Goal: Task Accomplishment & Management: Use online tool/utility

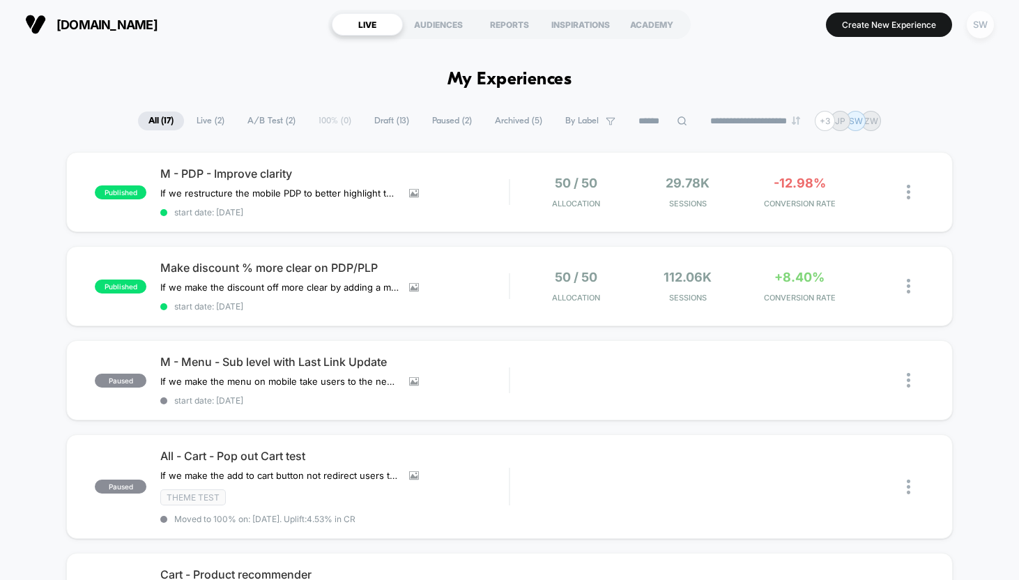
click at [976, 36] on div "SW" at bounding box center [979, 24] width 27 height 27
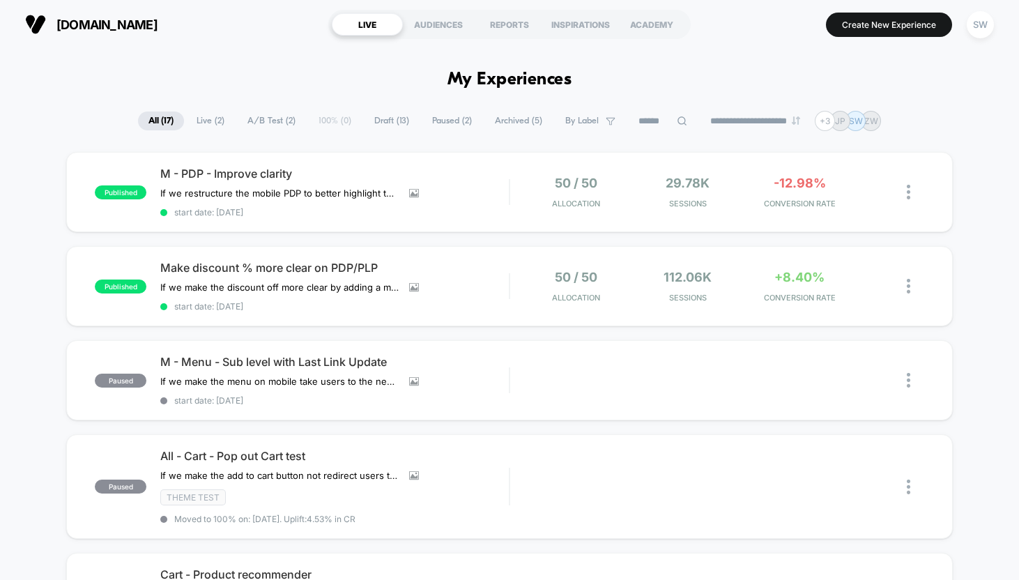
scroll to position [45, 0]
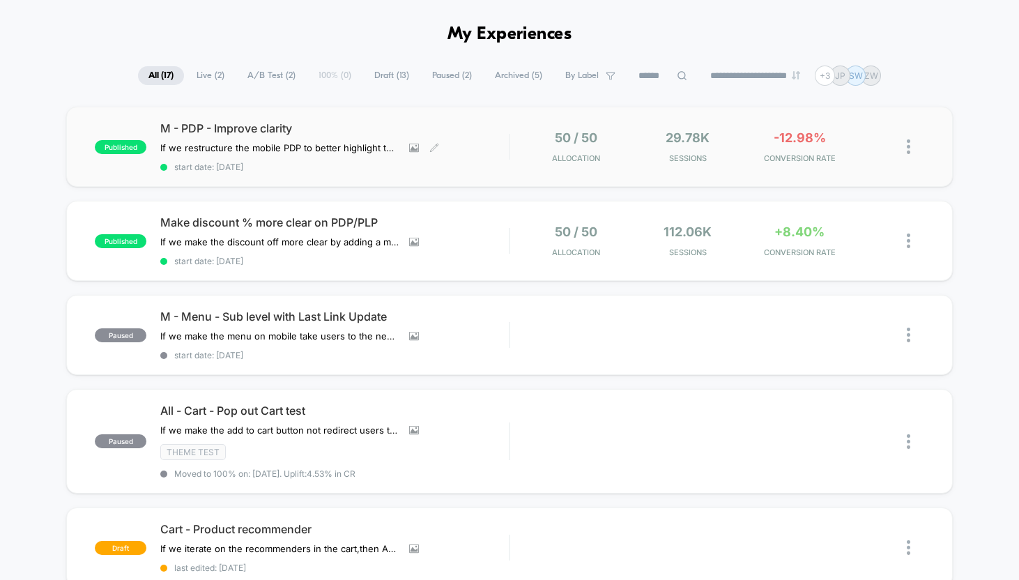
click at [322, 160] on div "M - PDP - Improve clarity If we restructure the mobile PDP to better highlight …" at bounding box center [334, 146] width 348 height 51
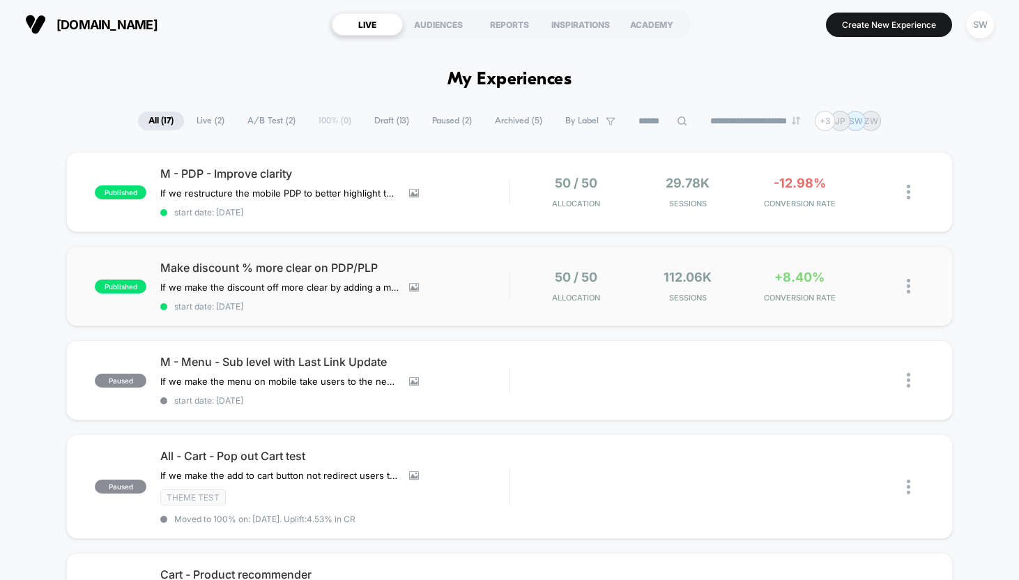
click at [240, 266] on span "Make discount % more clear on PDP/PLP" at bounding box center [334, 268] width 348 height 14
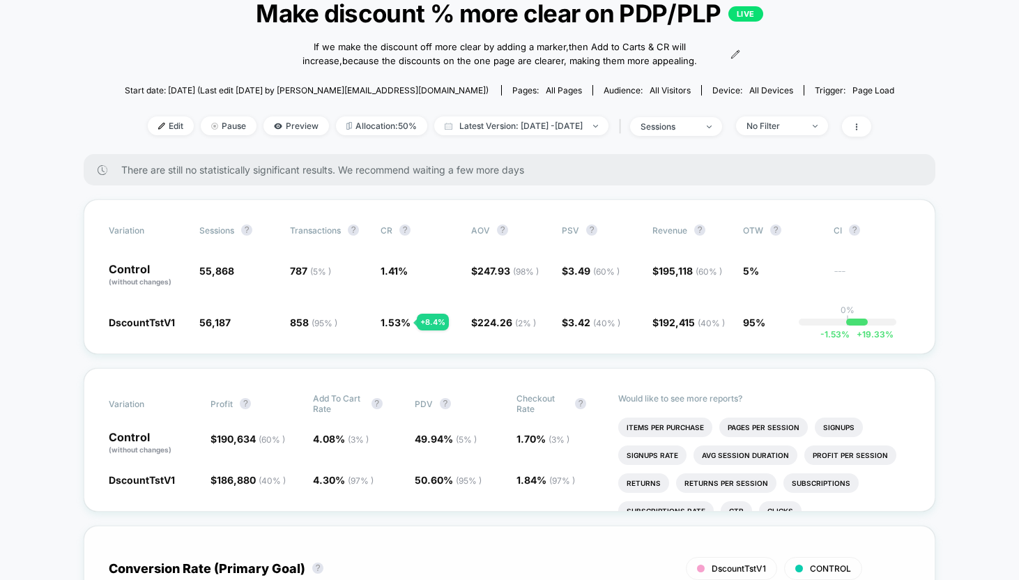
scroll to position [96, 0]
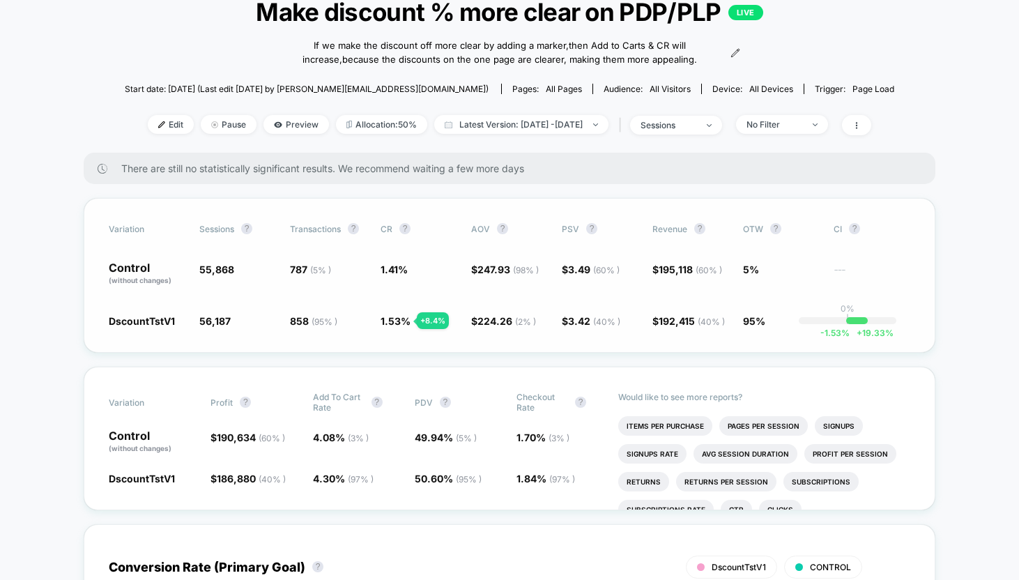
click at [849, 320] on div "-1.53 % + 19.33 %" at bounding box center [857, 320] width 22 height 7
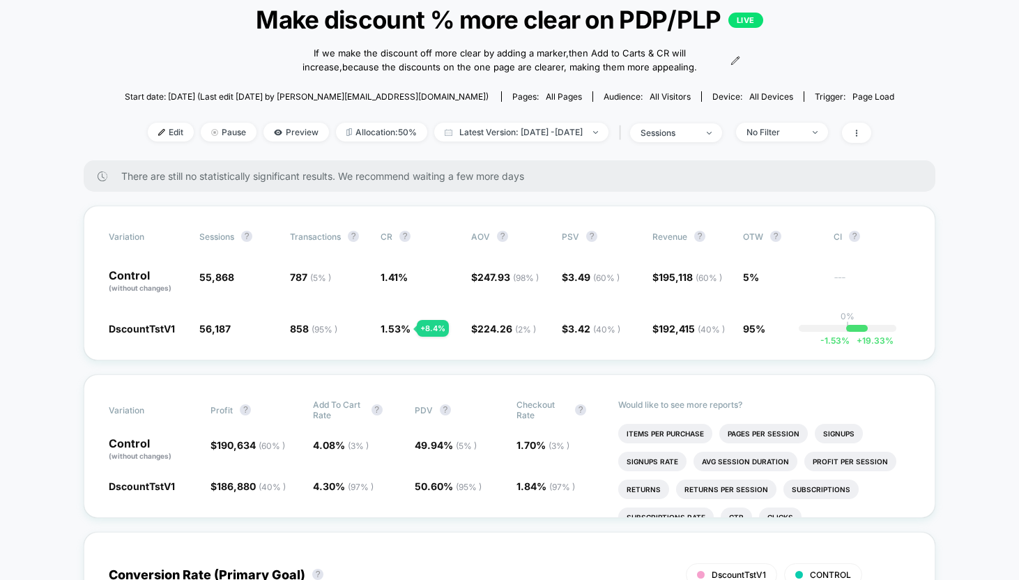
click at [192, 142] on div "Edit Pause Preview Allocation: 50% Latest Version: [DATE] - [DATE] | sessions N…" at bounding box center [509, 133] width 769 height 20
click at [211, 132] on img at bounding box center [214, 132] width 7 height 7
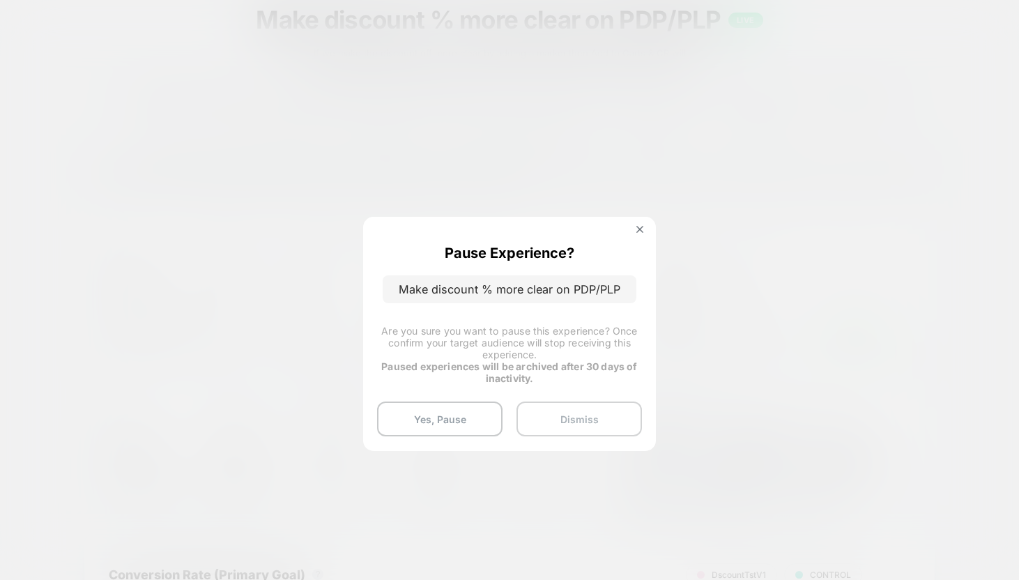
click at [556, 427] on button "Dismiss" at bounding box center [578, 418] width 125 height 35
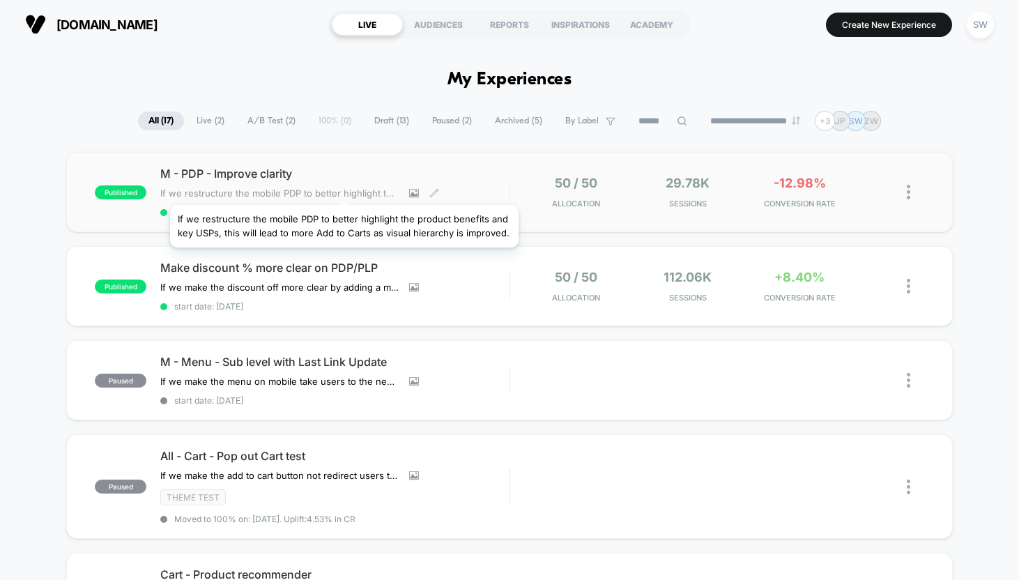
click at [344, 187] on span "If we restructure the mobile PDP to better highlight the product benefits and k…" at bounding box center [279, 192] width 238 height 11
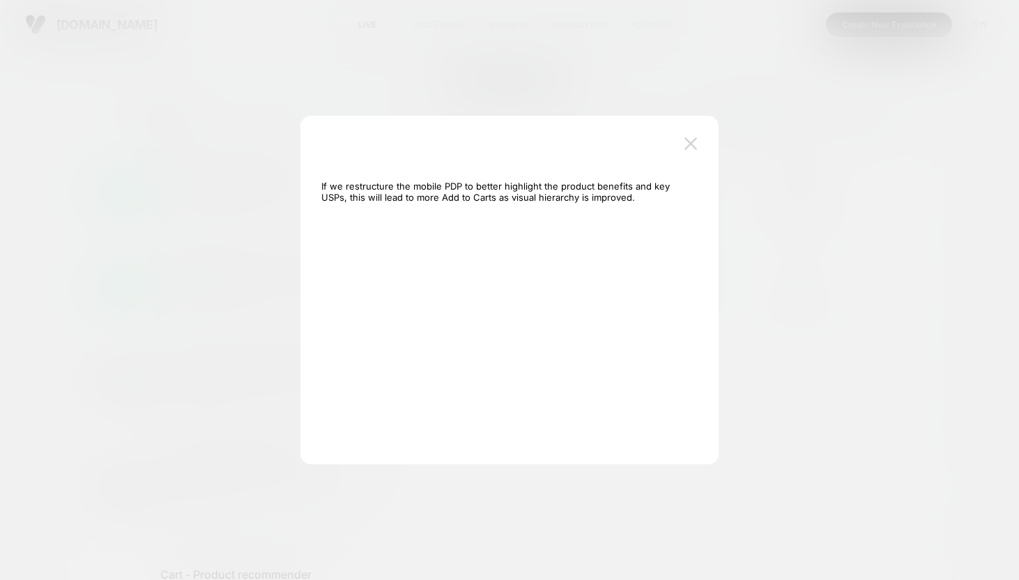
click at [691, 140] on img at bounding box center [690, 143] width 13 height 12
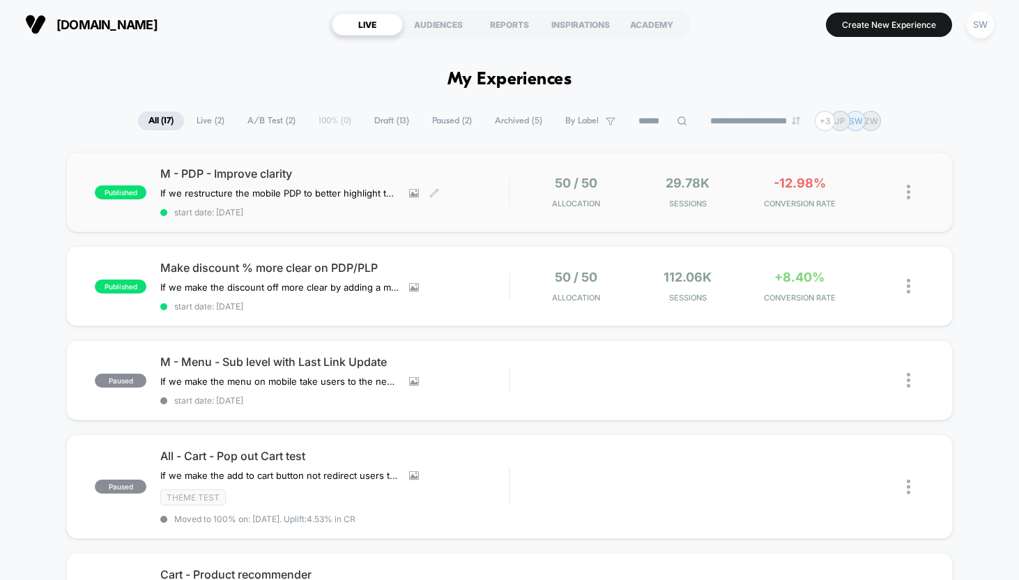
click at [176, 177] on span "M - PDP - Improve clarity" at bounding box center [334, 174] width 348 height 14
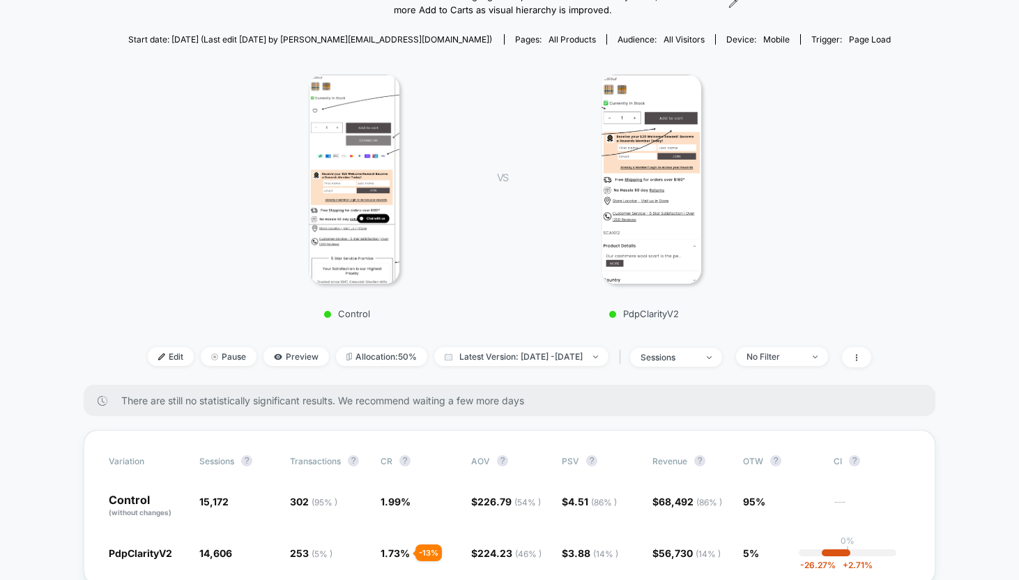
scroll to position [148, 0]
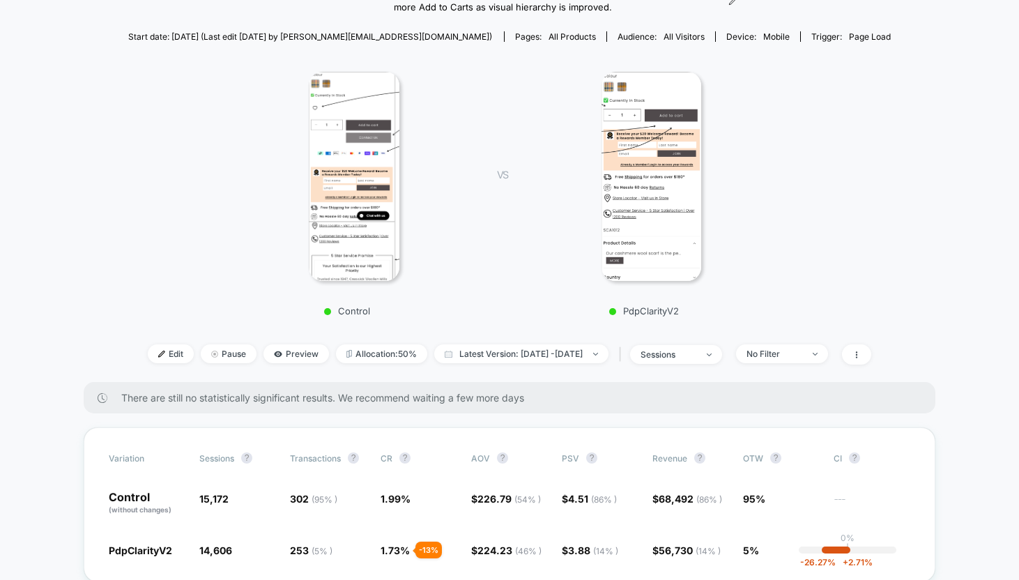
click at [348, 131] on img at bounding box center [354, 176] width 91 height 209
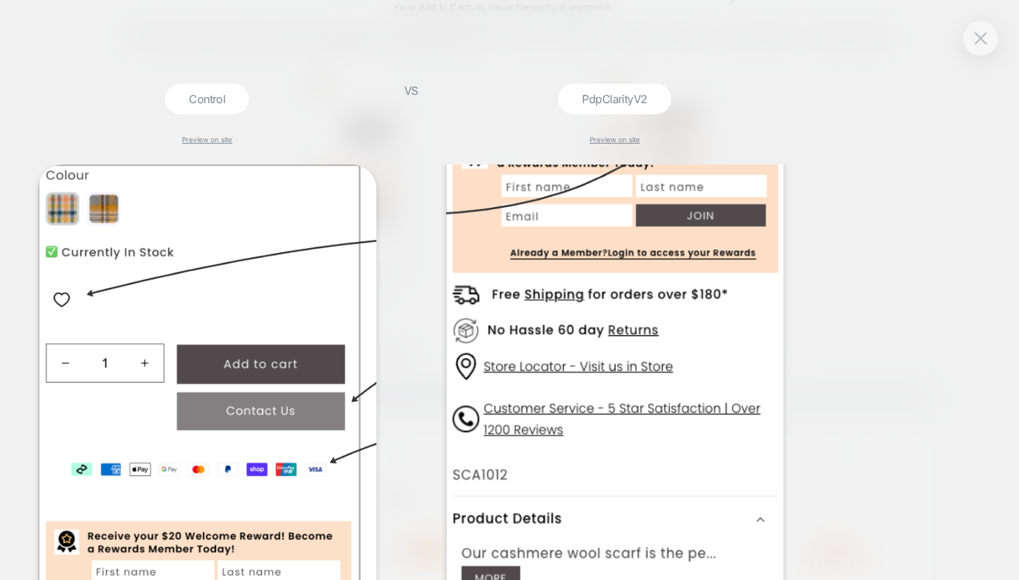
scroll to position [237, 0]
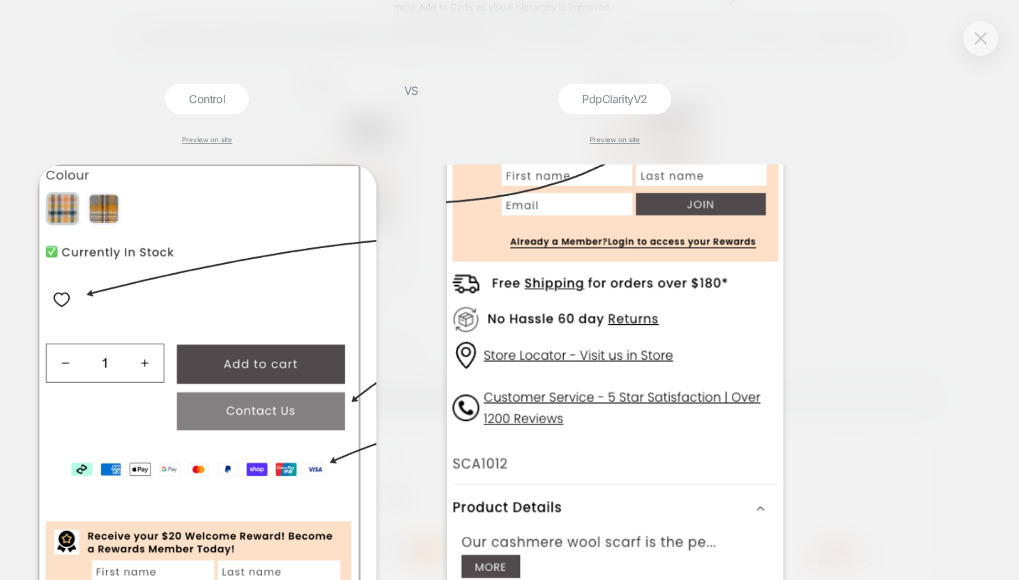
click at [973, 43] on button at bounding box center [980, 38] width 21 height 21
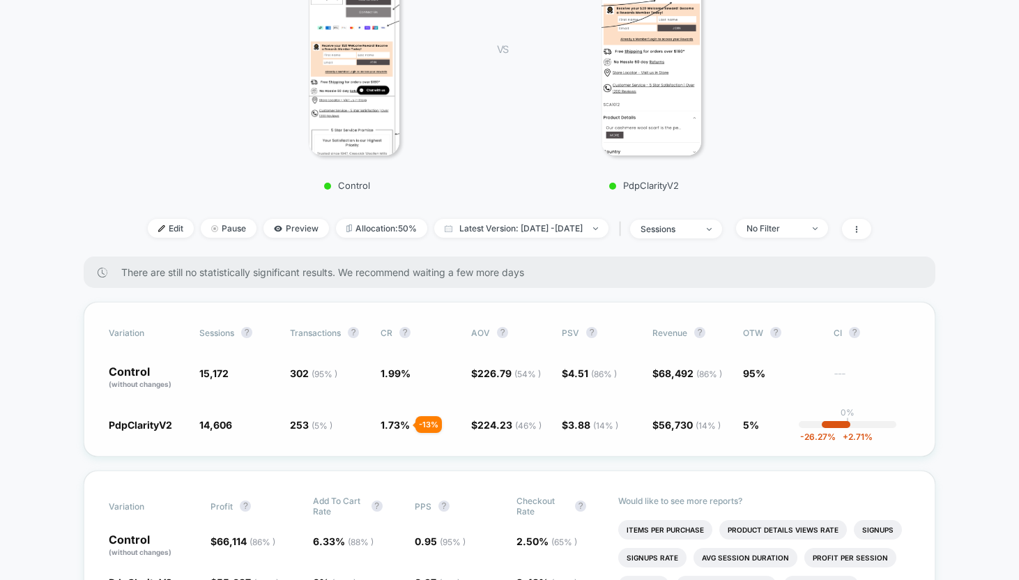
scroll to position [295, 0]
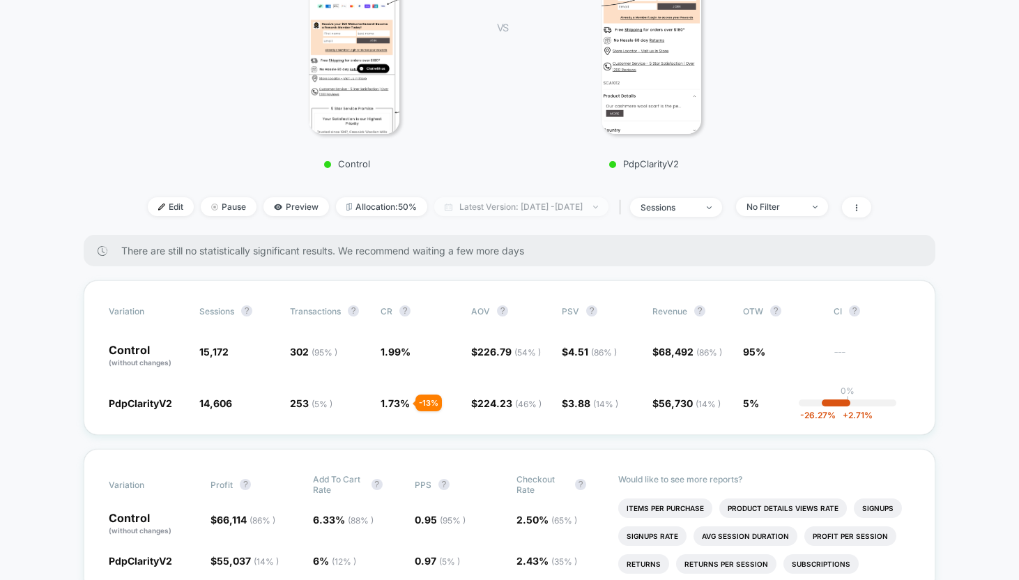
click at [598, 206] on img at bounding box center [595, 207] width 5 height 3
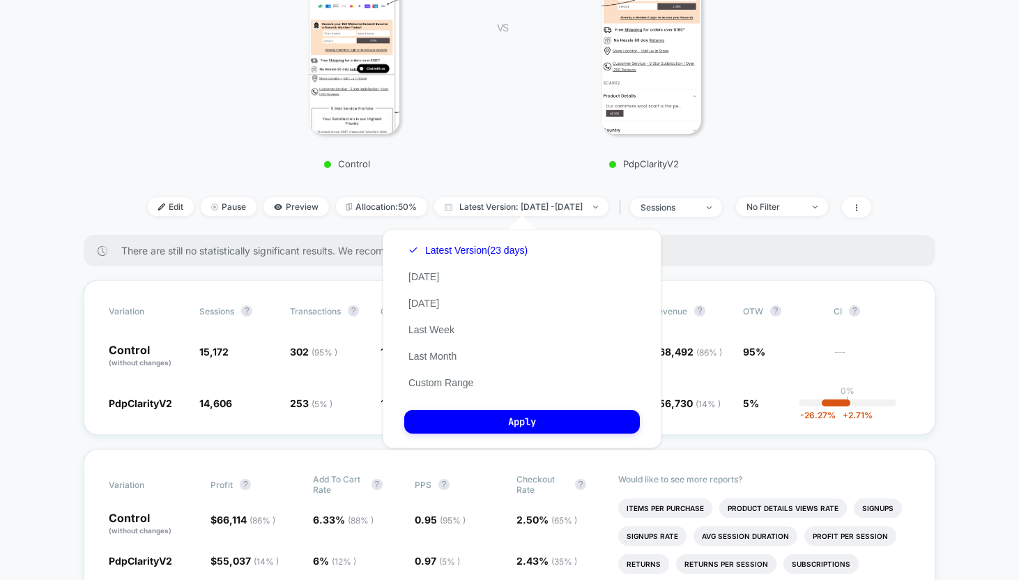
click at [231, 212] on div "Edit Pause Preview Allocation: 50% Latest Version: [DATE] - [DATE] | sessions N…" at bounding box center [509, 207] width 763 height 20
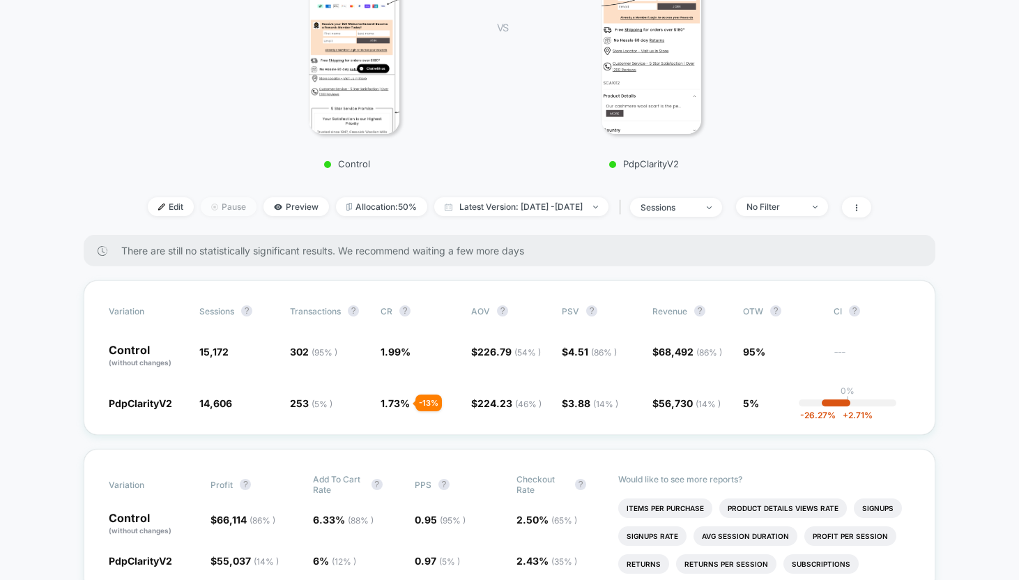
click at [211, 204] on img at bounding box center [214, 206] width 7 height 7
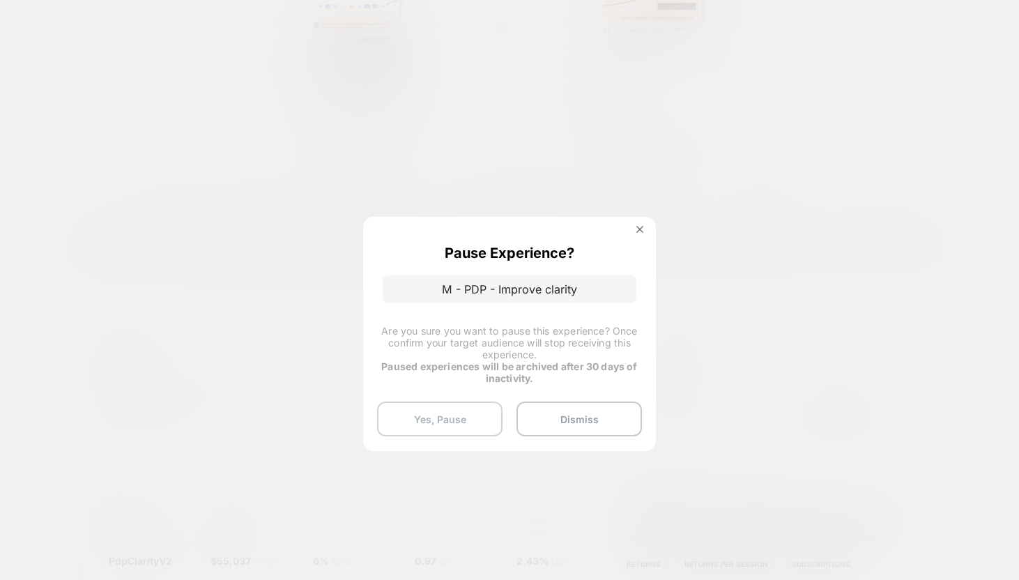
click at [470, 422] on button "Yes, Pause" at bounding box center [439, 418] width 125 height 35
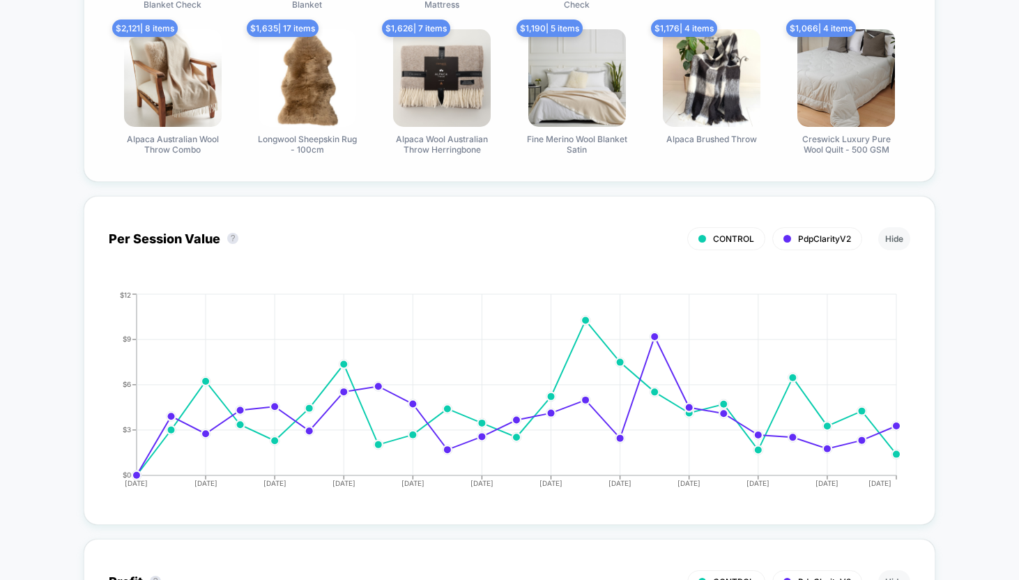
scroll to position [1218, 0]
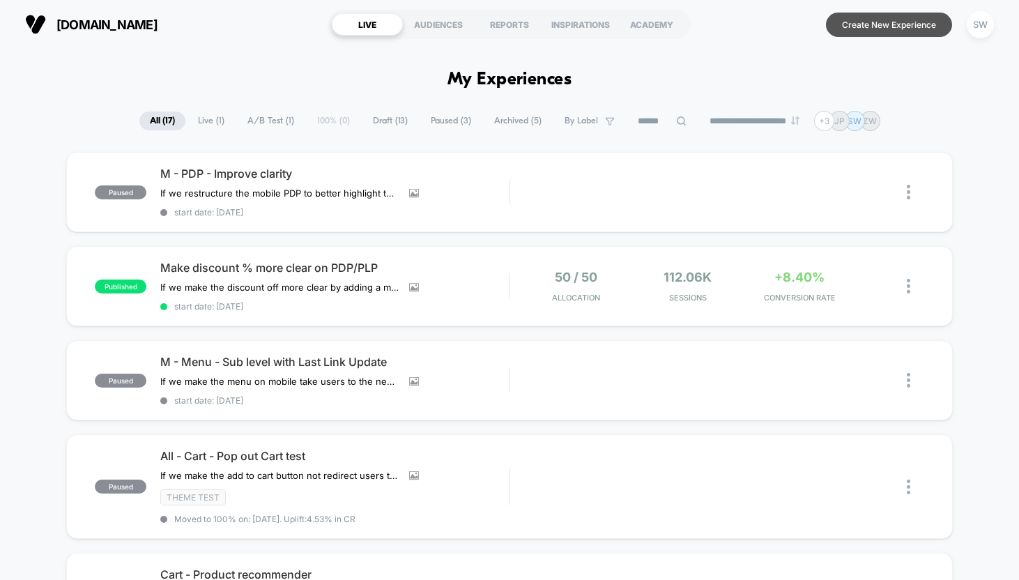
click at [878, 26] on button "Create New Experience" at bounding box center [889, 25] width 126 height 24
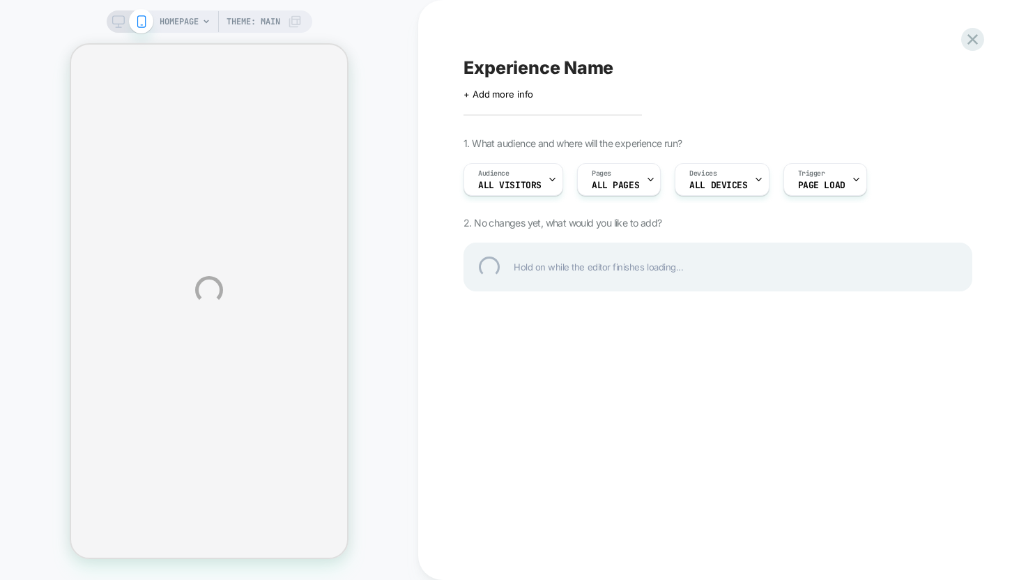
click at [486, 88] on div "HOMEPAGE Theme: MAIN Experience Name Click to edit experience details + Add mor…" at bounding box center [509, 290] width 1019 height 580
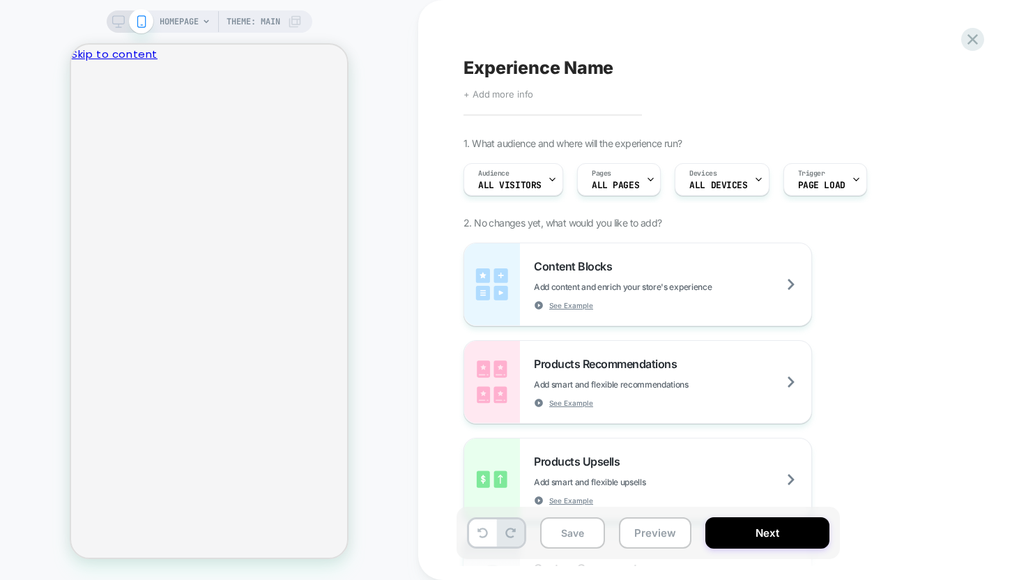
click at [478, 95] on span "+ Add more info" at bounding box center [498, 93] width 70 height 11
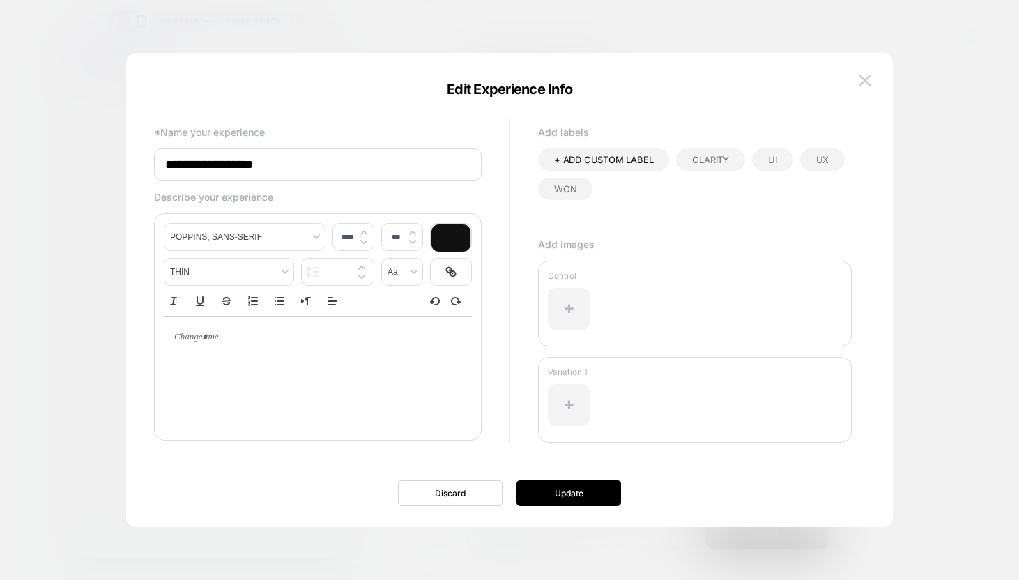
click at [368, 167] on input "**********" at bounding box center [317, 164] width 327 height 32
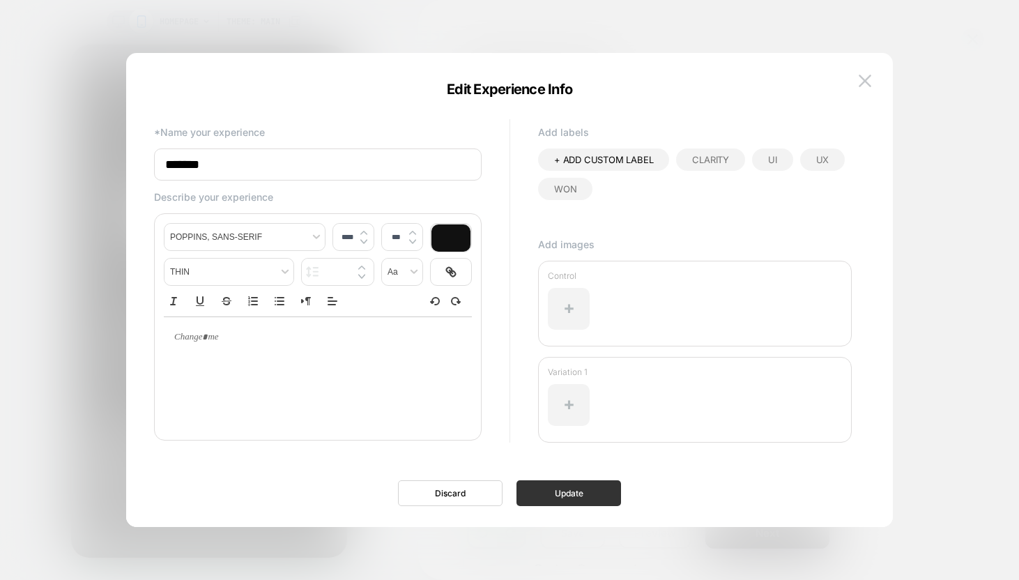
type input "*******"
click at [568, 492] on button "Update" at bounding box center [568, 493] width 105 height 26
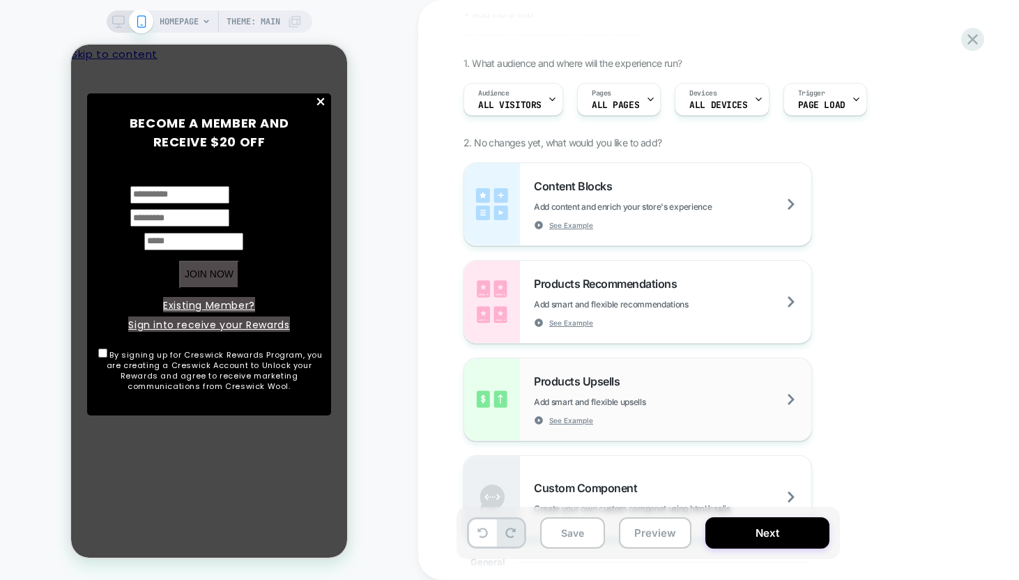
scroll to position [36, 0]
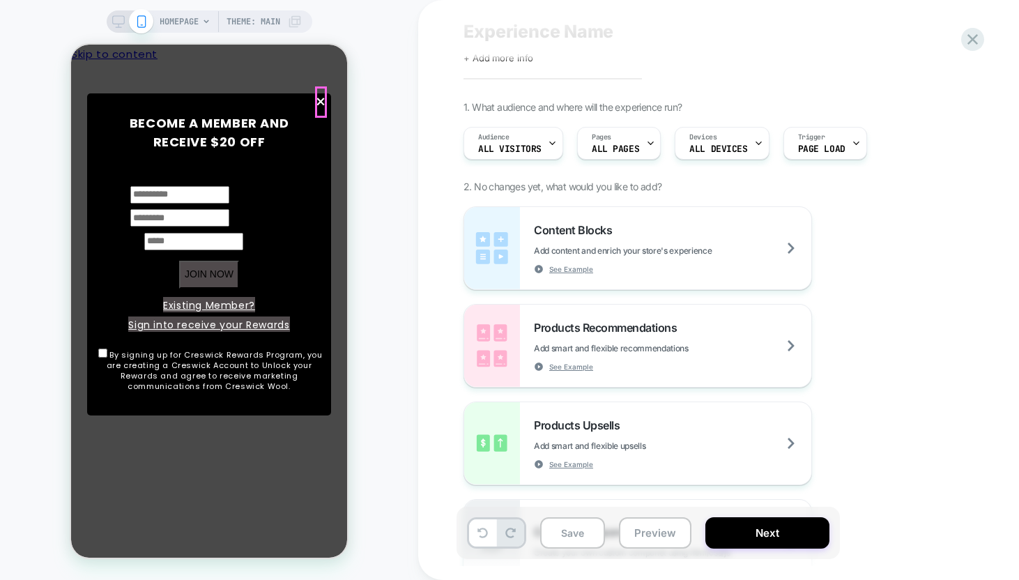
click at [324, 102] on span "×" at bounding box center [321, 101] width 12 height 31
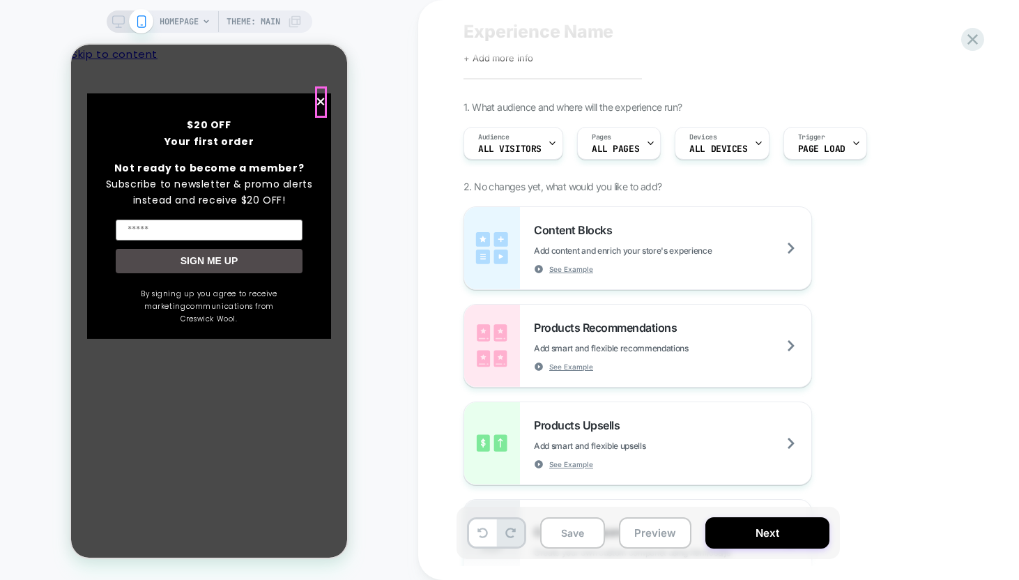
click at [322, 99] on span "×" at bounding box center [321, 101] width 12 height 31
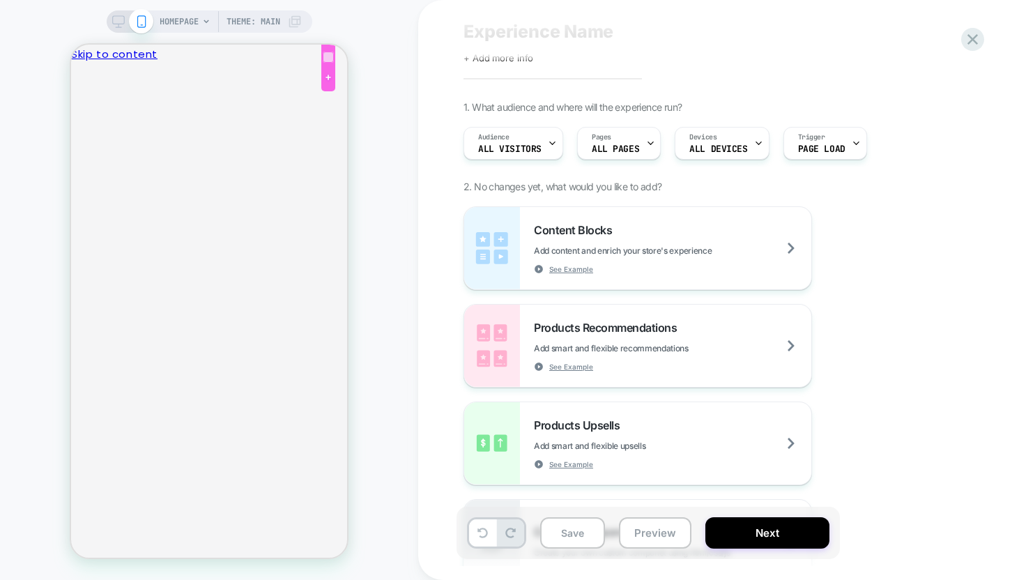
click at [329, 60] on div at bounding box center [328, 57] width 11 height 11
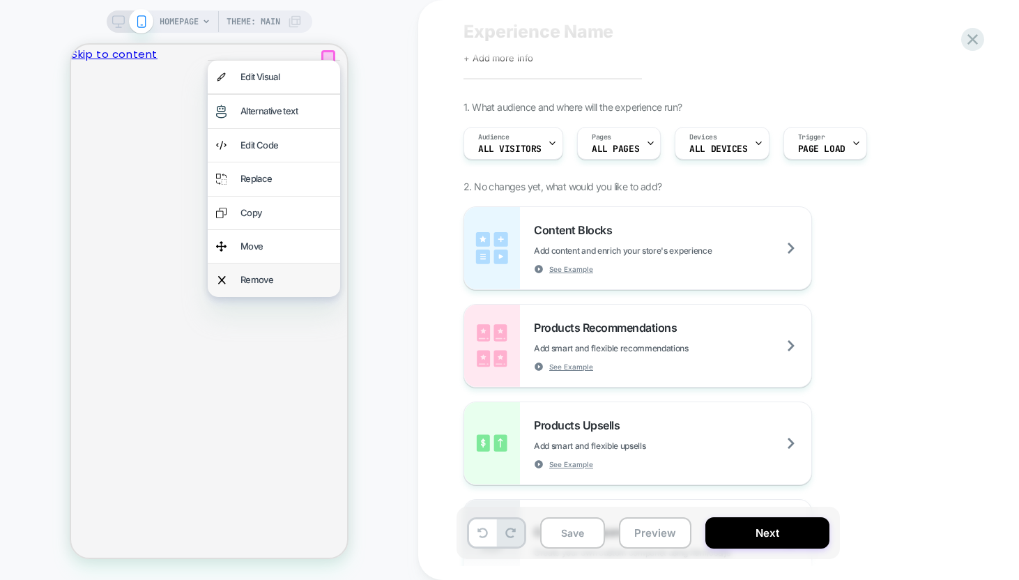
click at [306, 274] on div "Remove" at bounding box center [285, 280] width 91 height 16
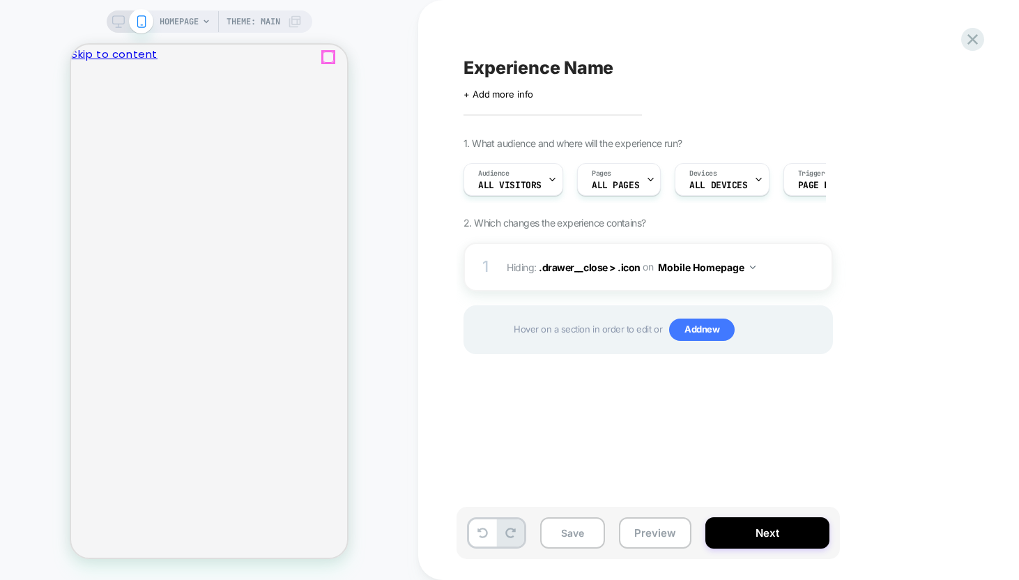
scroll to position [0, 0]
click at [482, 535] on icon at bounding box center [482, 532] width 10 height 10
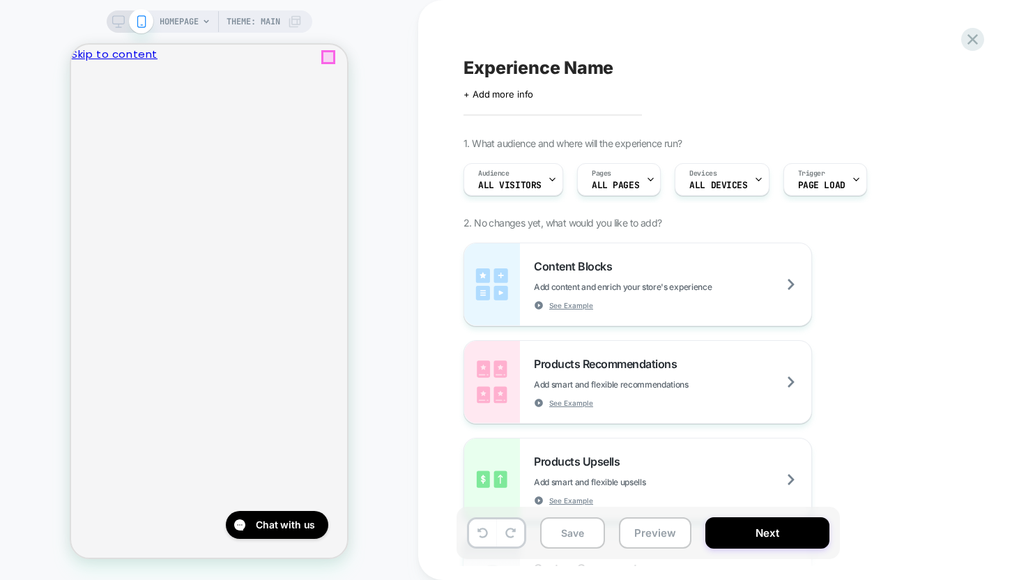
click at [77, 104] on icon "Close" at bounding box center [77, 104] width 0 height 0
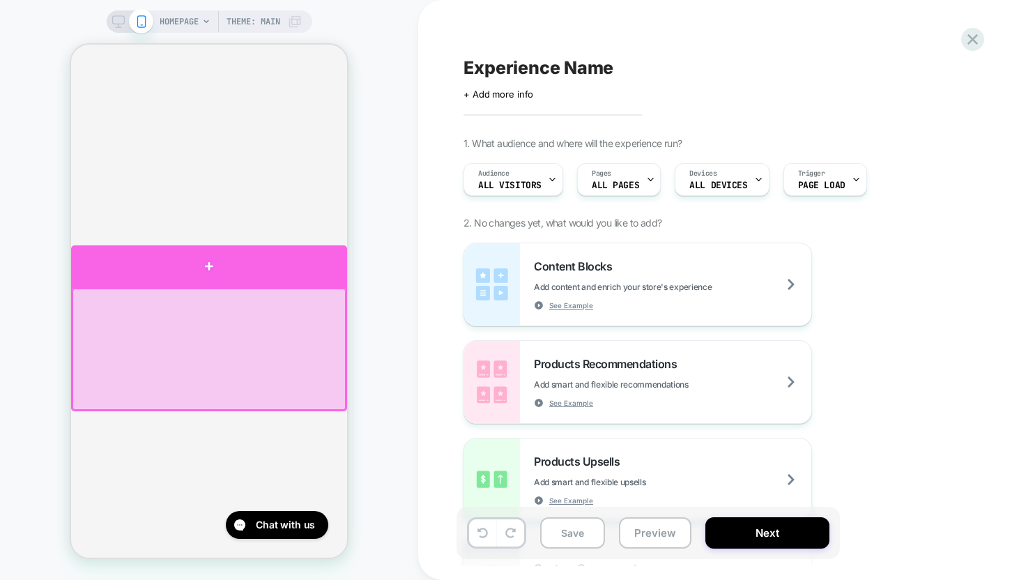
click at [221, 273] on div at bounding box center [209, 266] width 276 height 42
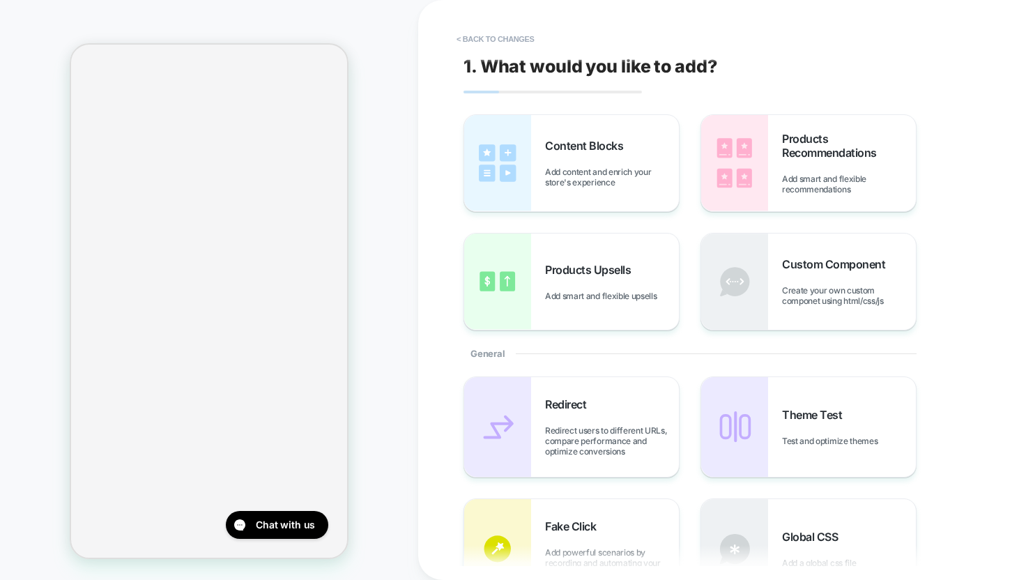
scroll to position [176, 0]
drag, startPoint x: 658, startPoint y: 217, endPoint x: 270, endPoint y: 274, distance: 391.6
drag, startPoint x: 560, startPoint y: 136, endPoint x: 559, endPoint y: 196, distance: 59.9
click at [559, 196] on div "Content Blocks Add content and enrich your store's experience" at bounding box center [571, 163] width 215 height 96
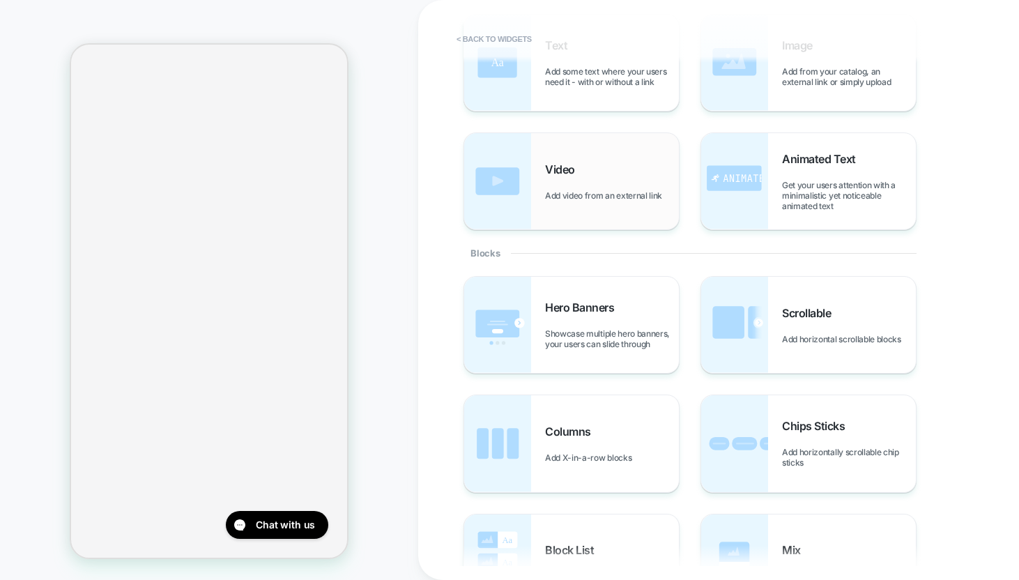
scroll to position [102, 0]
drag, startPoint x: 900, startPoint y: 229, endPoint x: 275, endPoint y: 268, distance: 625.6
click at [837, 171] on div "Animated Text Get your users attention with a minimalistic yet noticeable anima…" at bounding box center [849, 179] width 134 height 59
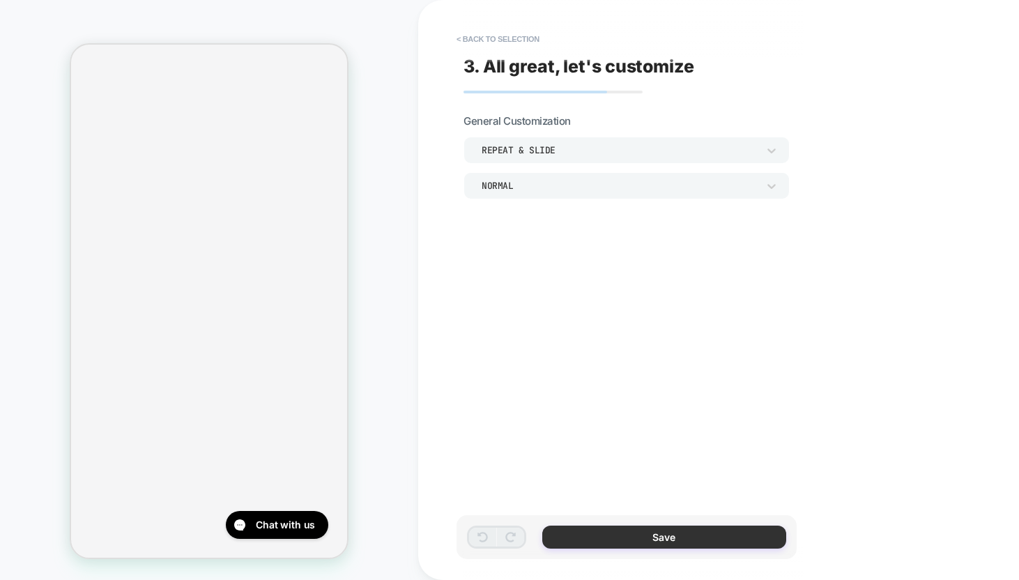
click at [679, 539] on button "Save" at bounding box center [664, 536] width 244 height 23
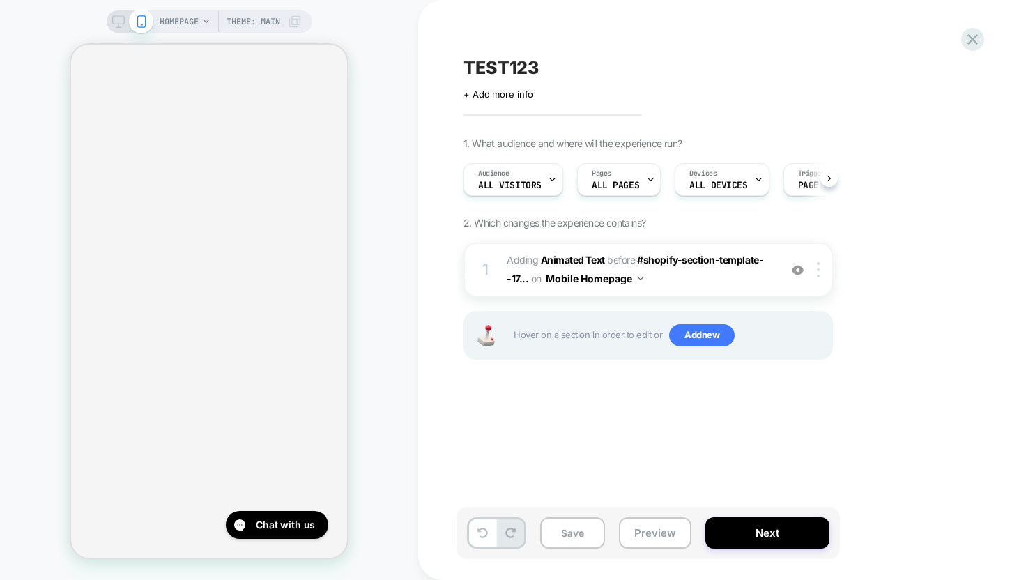
scroll to position [0, 1]
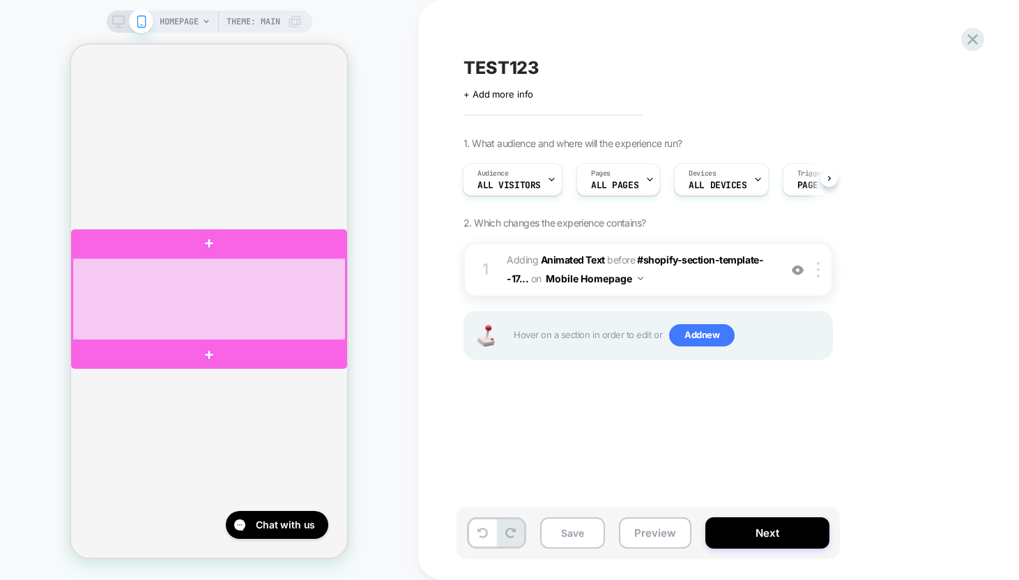
click at [247, 284] on div at bounding box center [208, 299] width 273 height 83
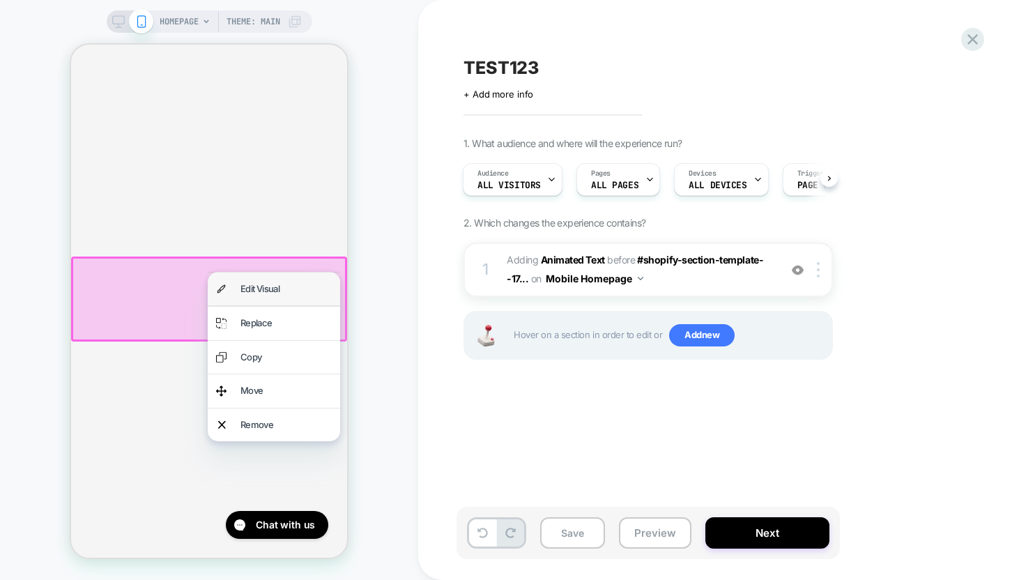
click at [250, 288] on div "Edit Visual" at bounding box center [285, 289] width 91 height 16
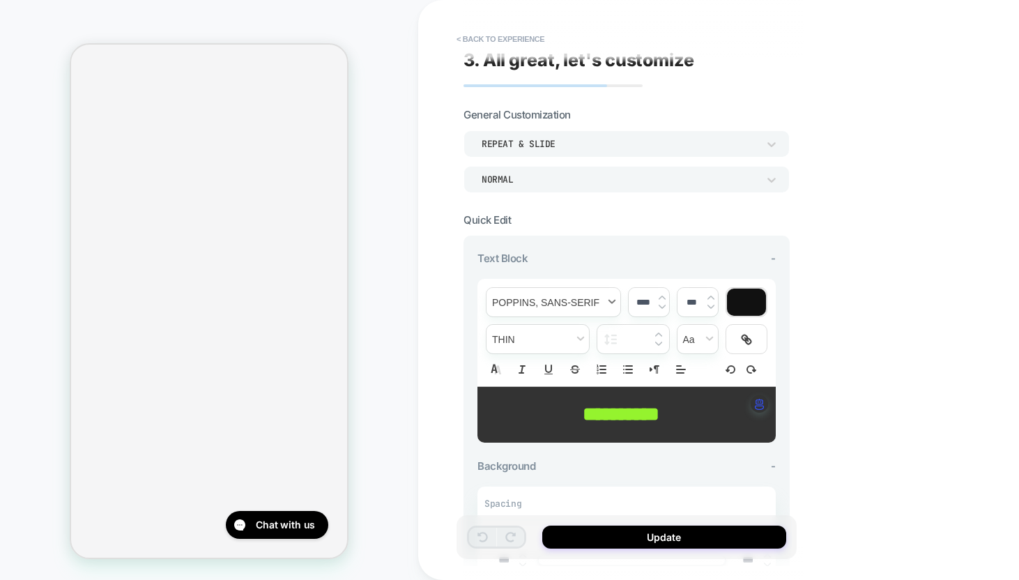
scroll to position [0, 0]
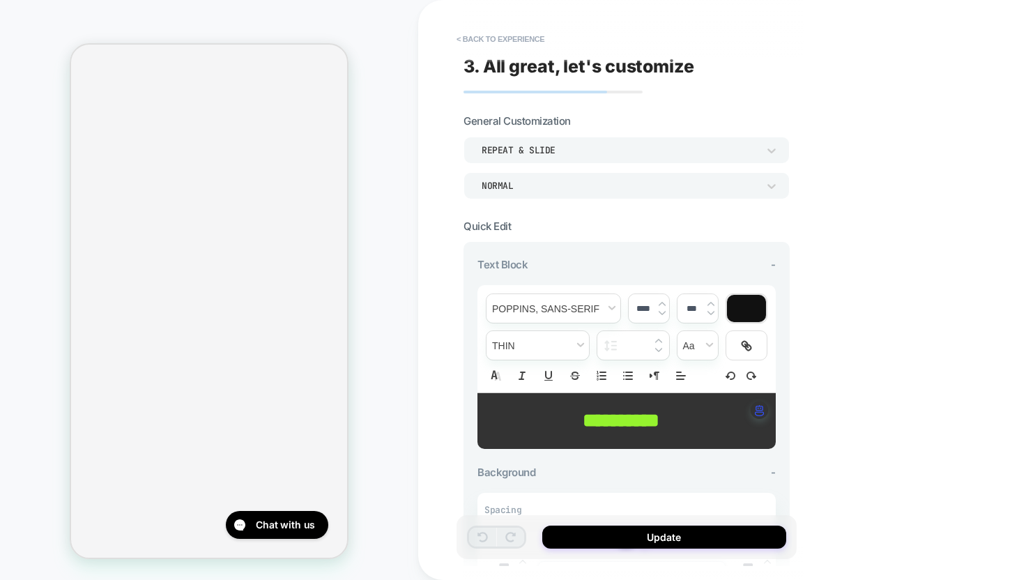
click at [640, 419] on strong "**********" at bounding box center [620, 420] width 77 height 20
type input "****"
click at [640, 419] on strong "**********" at bounding box center [620, 420] width 77 height 20
click at [628, 419] on strong "******" at bounding box center [605, 420] width 46 height 20
click at [745, 313] on div at bounding box center [746, 308] width 39 height 27
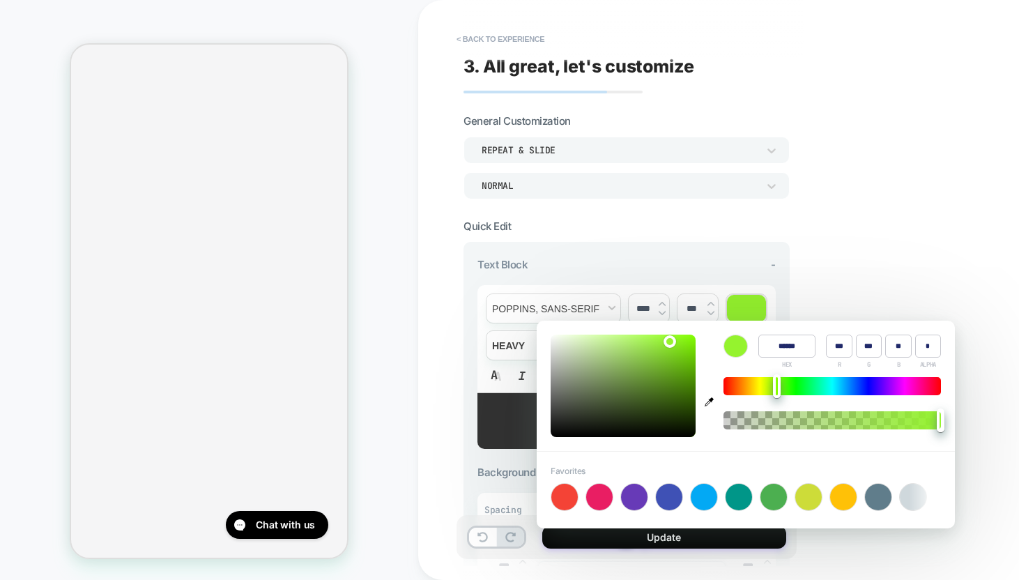
click at [580, 486] on div "+" at bounding box center [738, 497] width 376 height 28
click at [572, 493] on div at bounding box center [564, 497] width 26 height 26
type input "******"
type input "***"
type input "**"
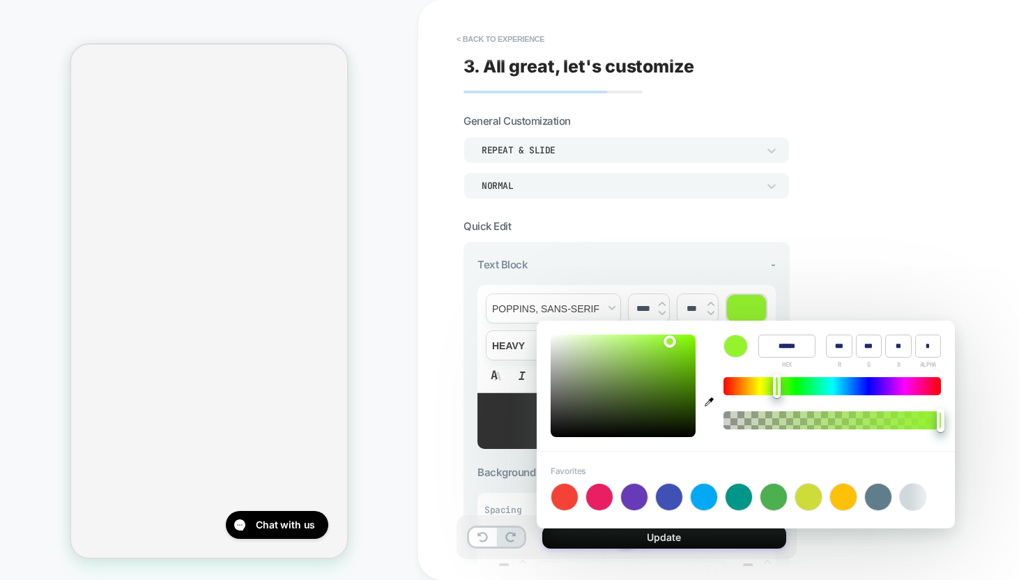
type input "**"
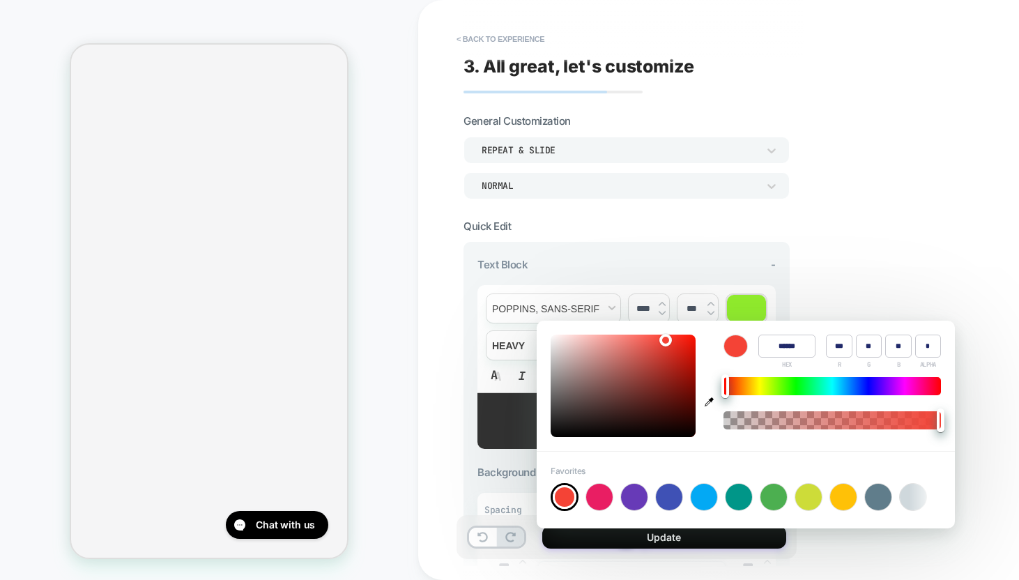
click at [751, 316] on div at bounding box center [746, 308] width 39 height 27
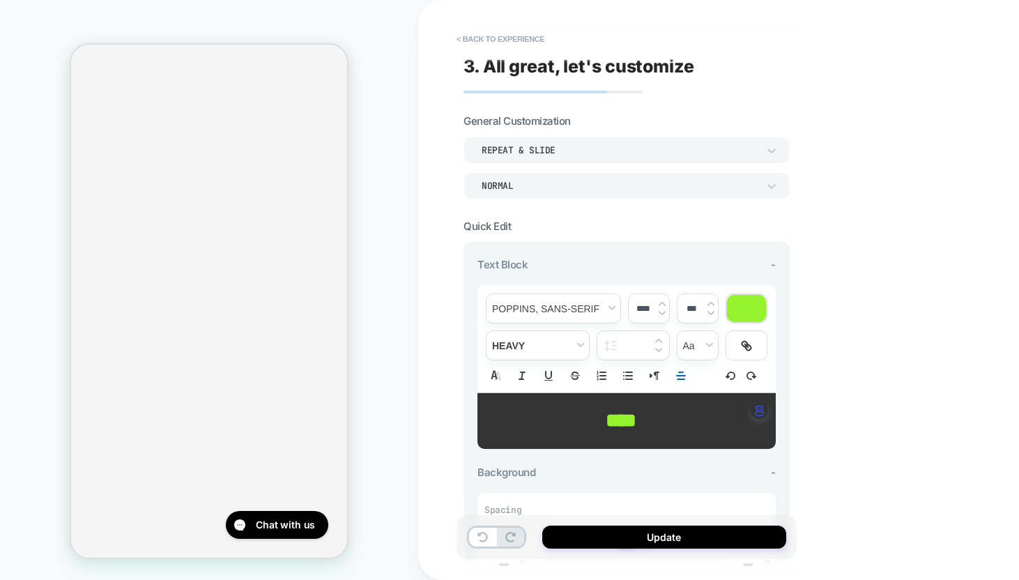
click at [741, 318] on div at bounding box center [746, 308] width 39 height 27
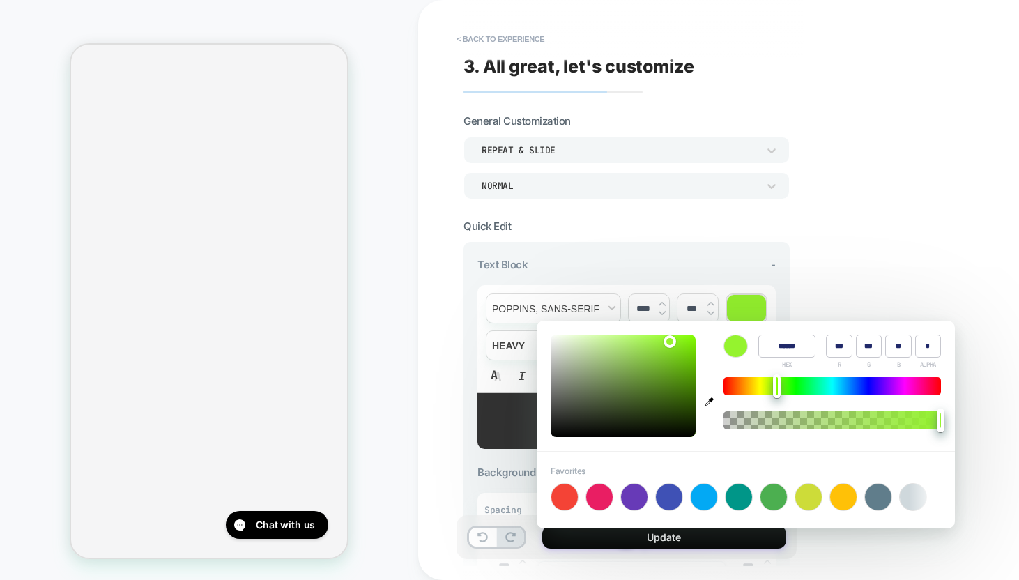
click at [568, 497] on div at bounding box center [564, 497] width 26 height 26
type input "******"
type input "***"
type input "**"
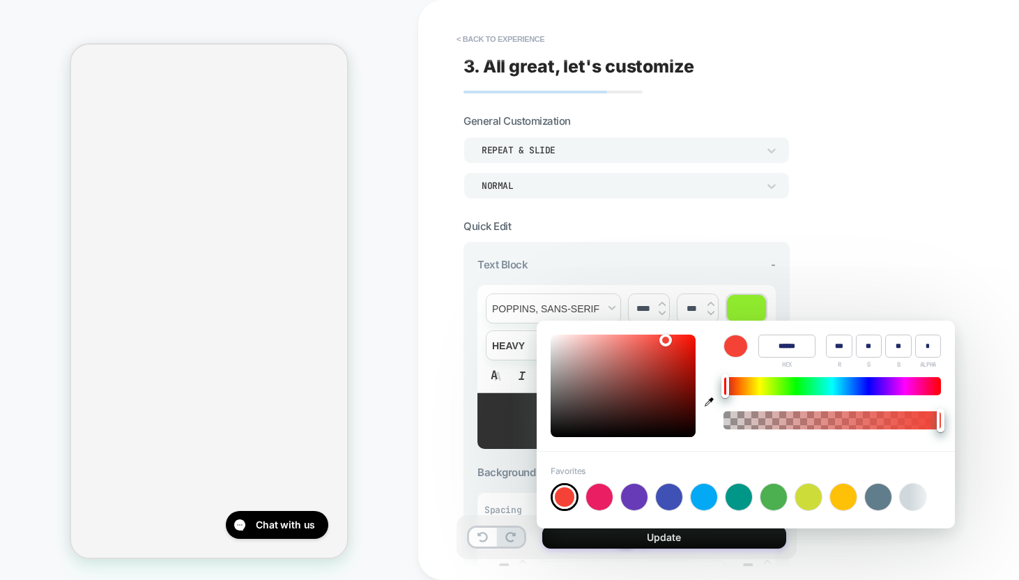
click at [812, 259] on div "**********" at bounding box center [724, 290] width 613 height 580
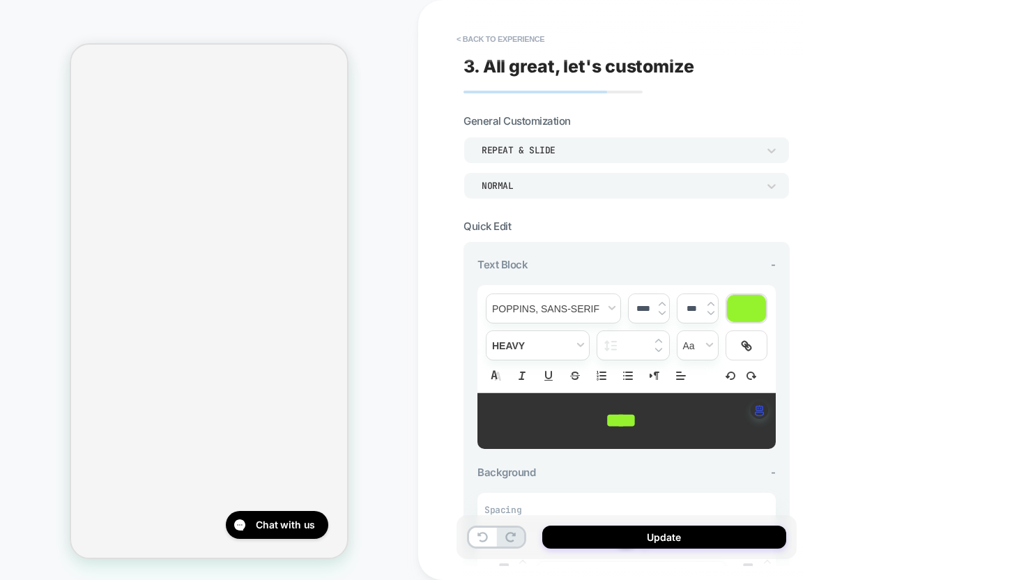
click at [627, 419] on strong "****" at bounding box center [620, 420] width 31 height 20
click at [759, 295] on div at bounding box center [746, 308] width 39 height 27
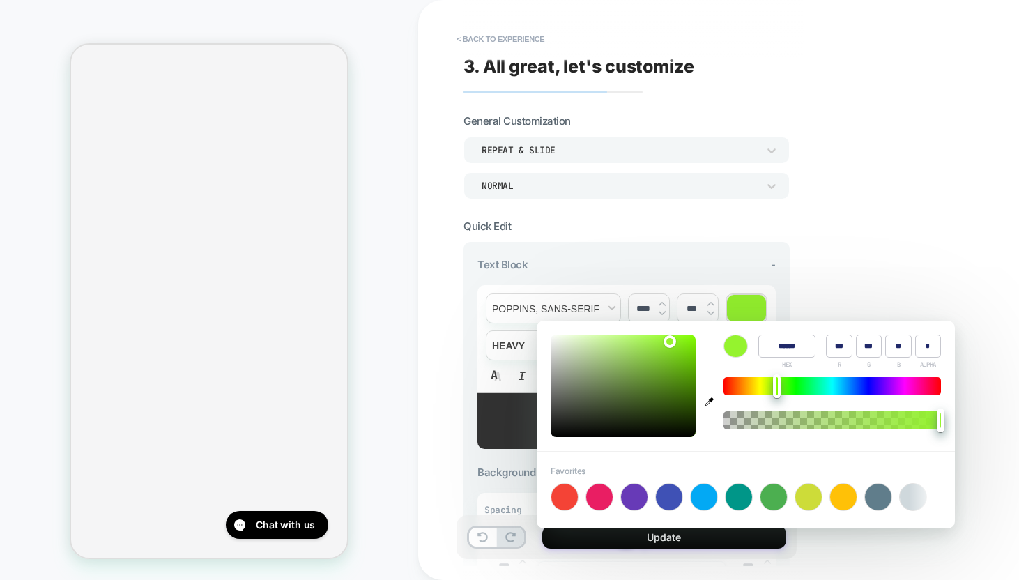
click at [557, 502] on div at bounding box center [564, 497] width 26 height 26
type input "******"
type input "***"
type input "**"
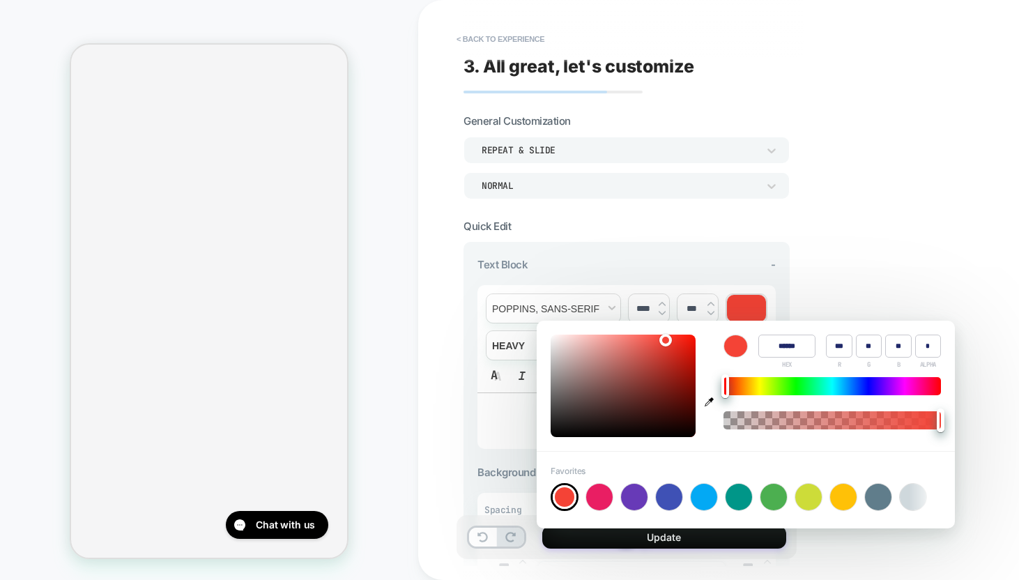
click at [977, 172] on div "**********" at bounding box center [724, 290] width 613 height 580
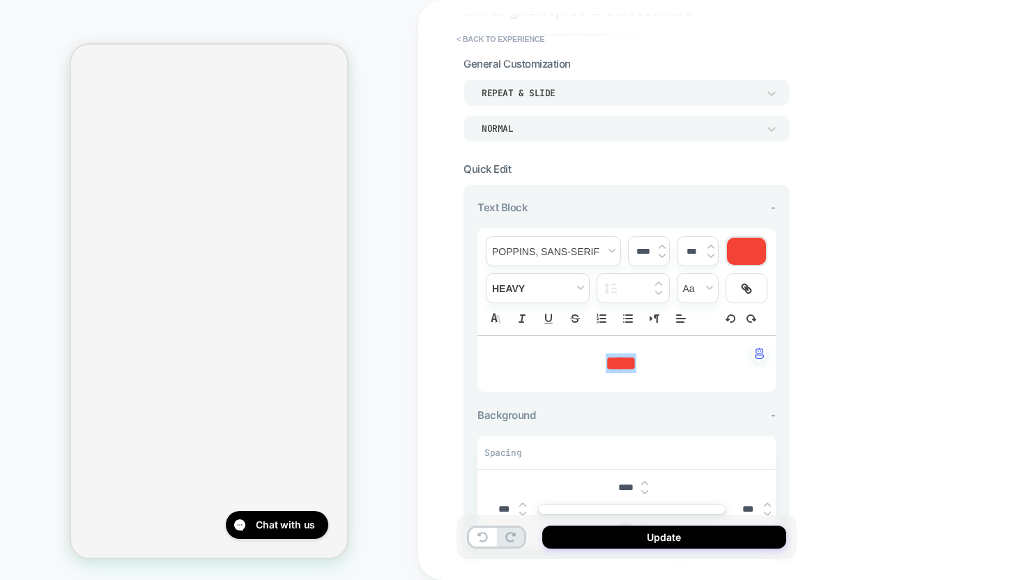
scroll to position [116, 0]
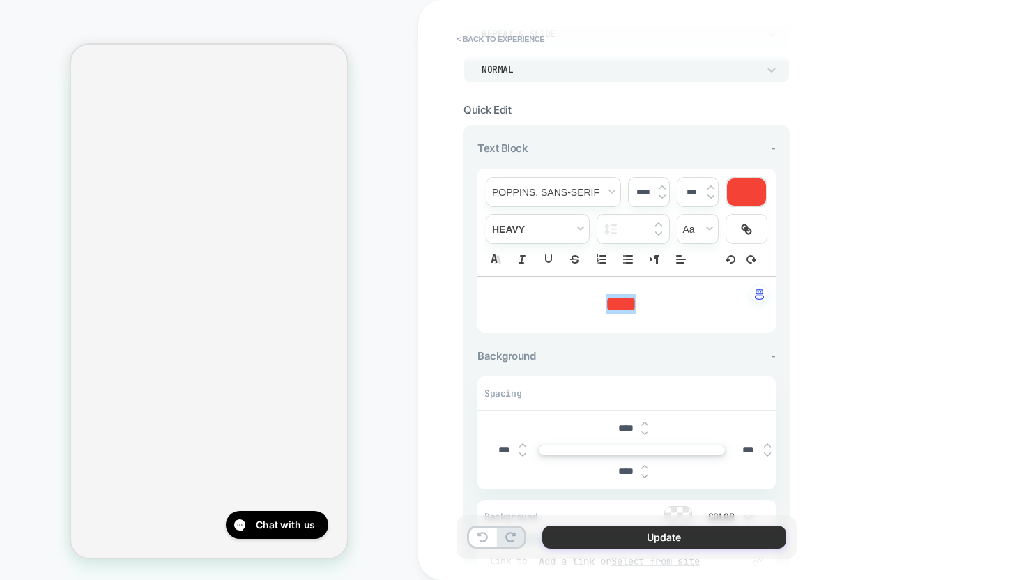
click at [644, 539] on button "Update" at bounding box center [664, 536] width 244 height 23
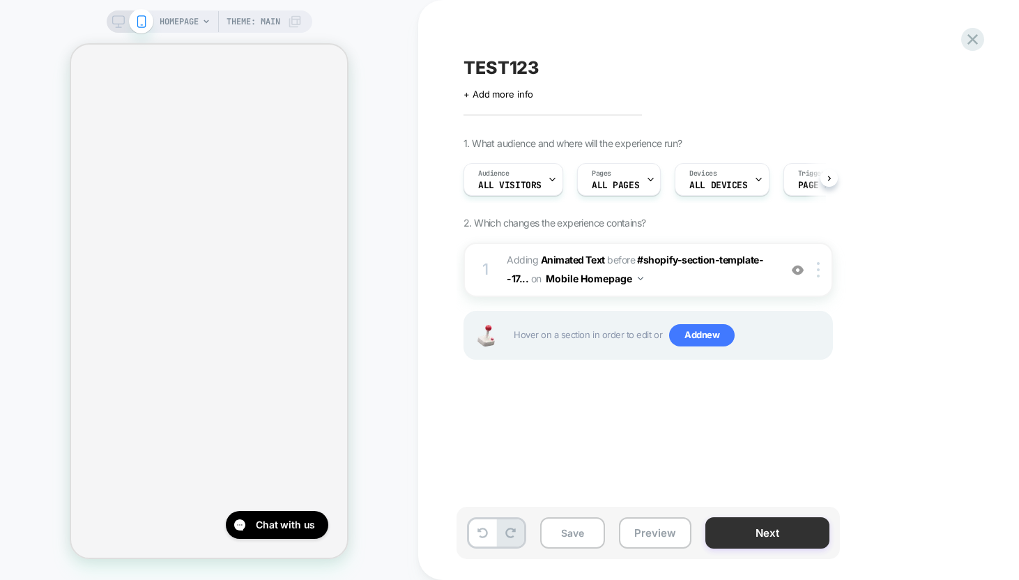
scroll to position [0, 1]
click at [567, 535] on button "Save" at bounding box center [572, 532] width 65 height 31
click at [784, 535] on button "Next" at bounding box center [767, 532] width 124 height 31
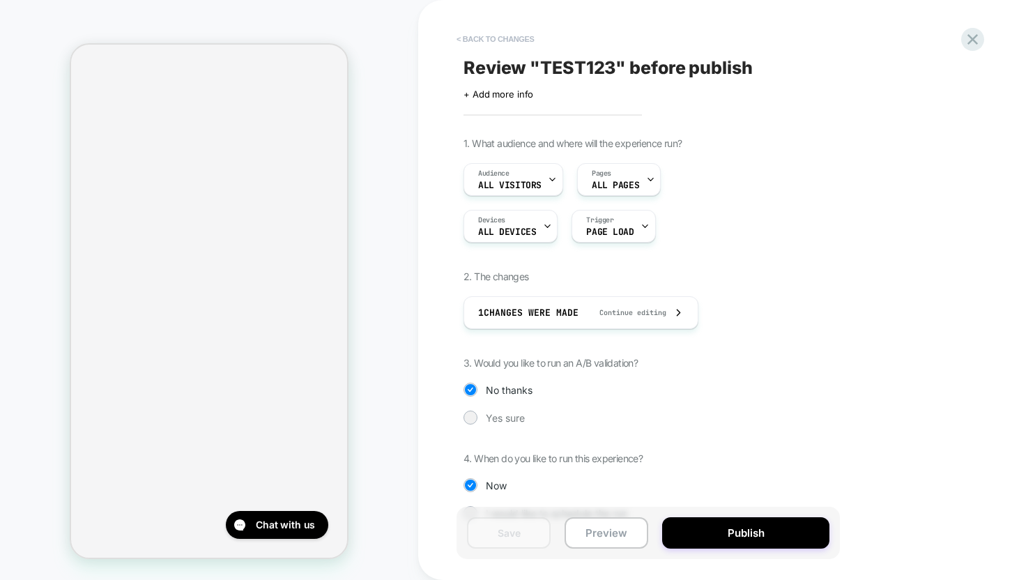
click at [461, 44] on button "< Back to changes" at bounding box center [495, 39] width 92 height 22
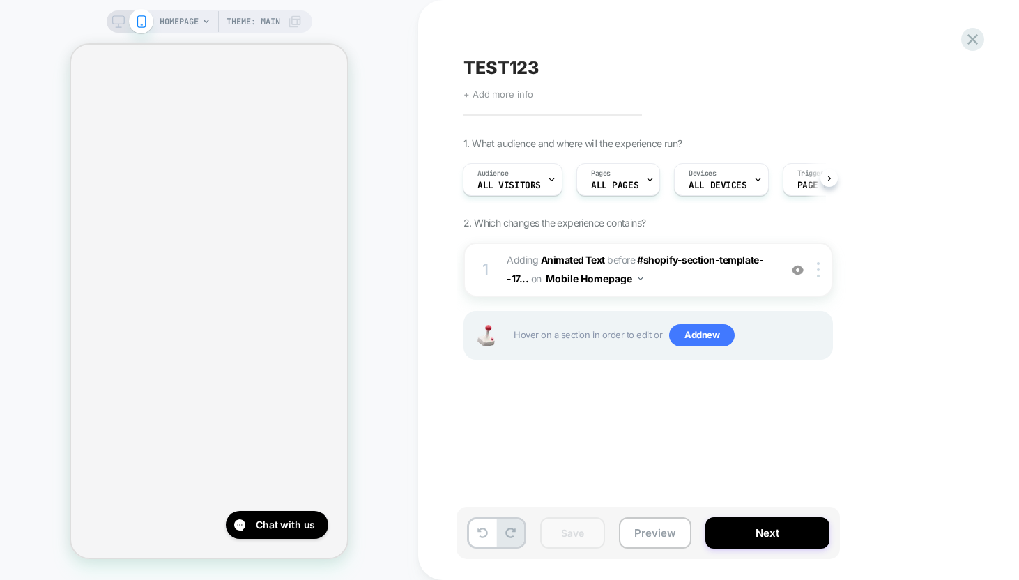
click at [479, 93] on span "+ Add more info" at bounding box center [498, 93] width 70 height 11
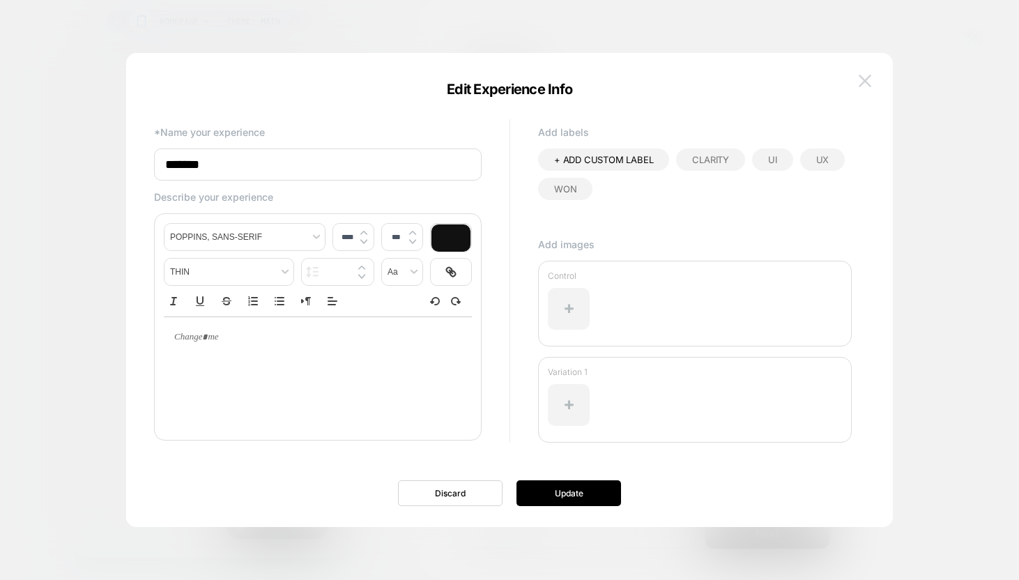
click at [871, 80] on button at bounding box center [864, 80] width 21 height 21
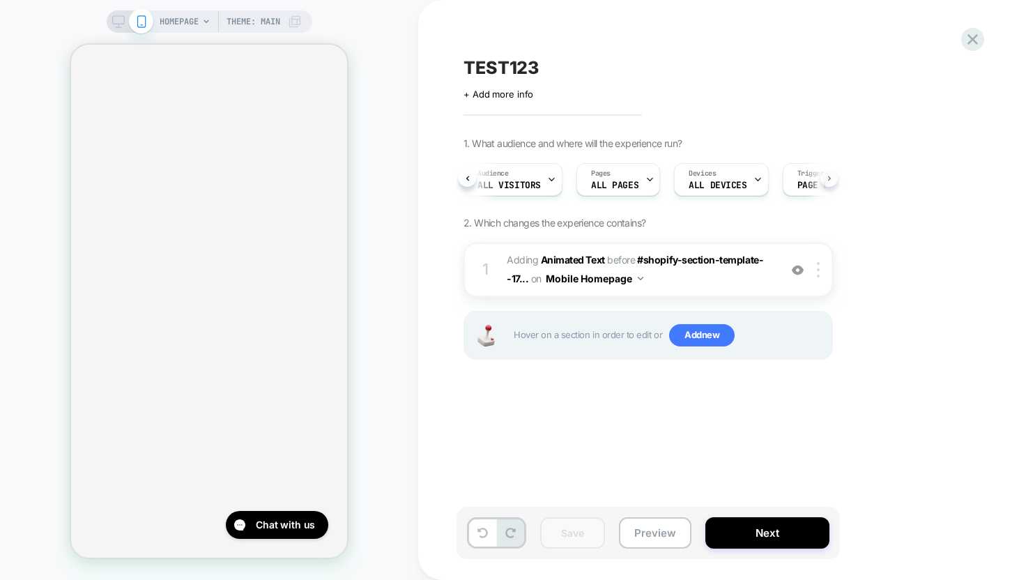
scroll to position [0, 73]
click at [827, 180] on div "Audience All Visitors Pages ALL PAGES Devices ALL DEVICES Trigger Page Load" at bounding box center [647, 179] width 369 height 47
click at [534, 180] on span "All Visitors" at bounding box center [507, 185] width 63 height 10
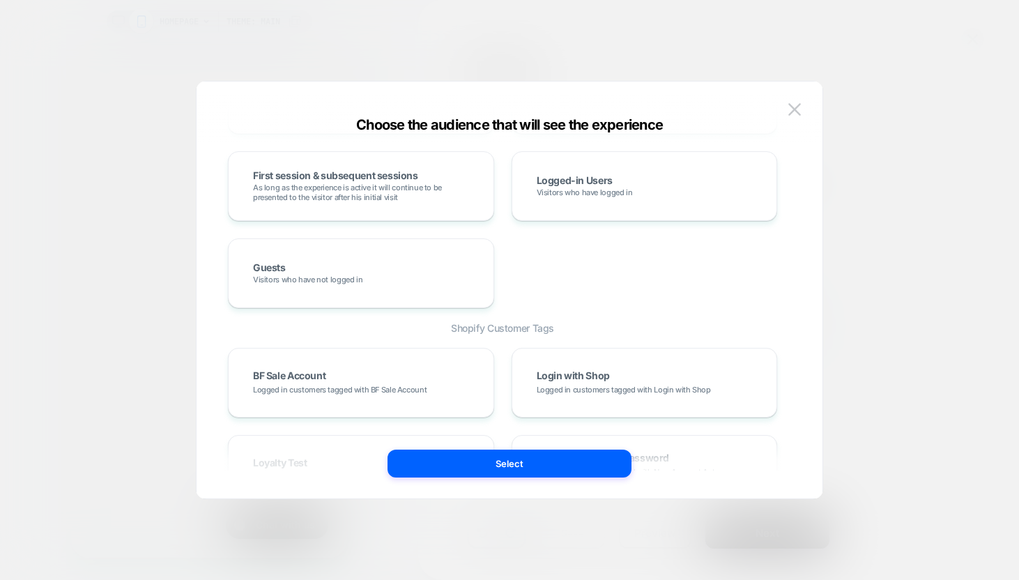
scroll to position [818, 0]
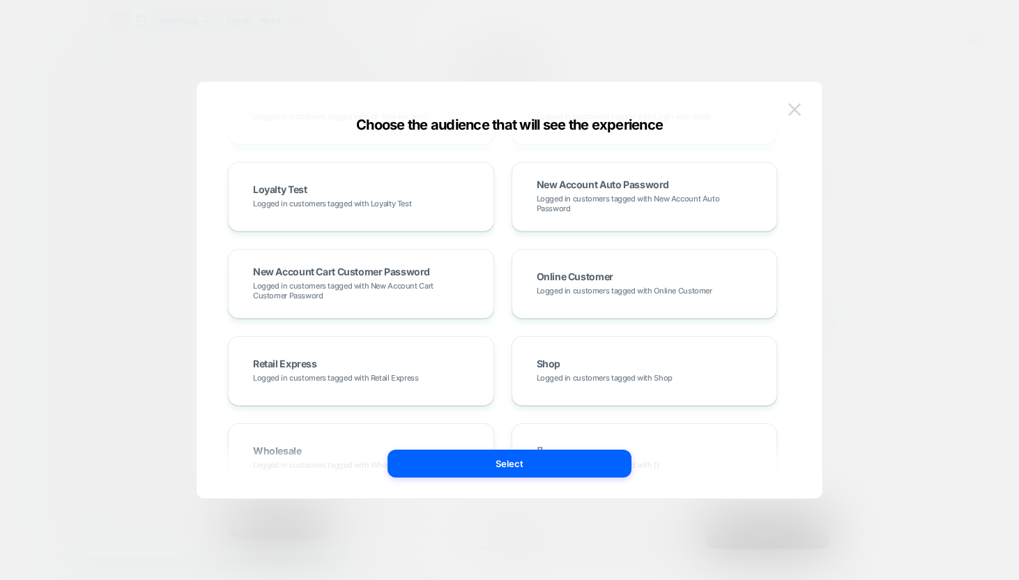
click at [796, 115] on button at bounding box center [794, 109] width 21 height 21
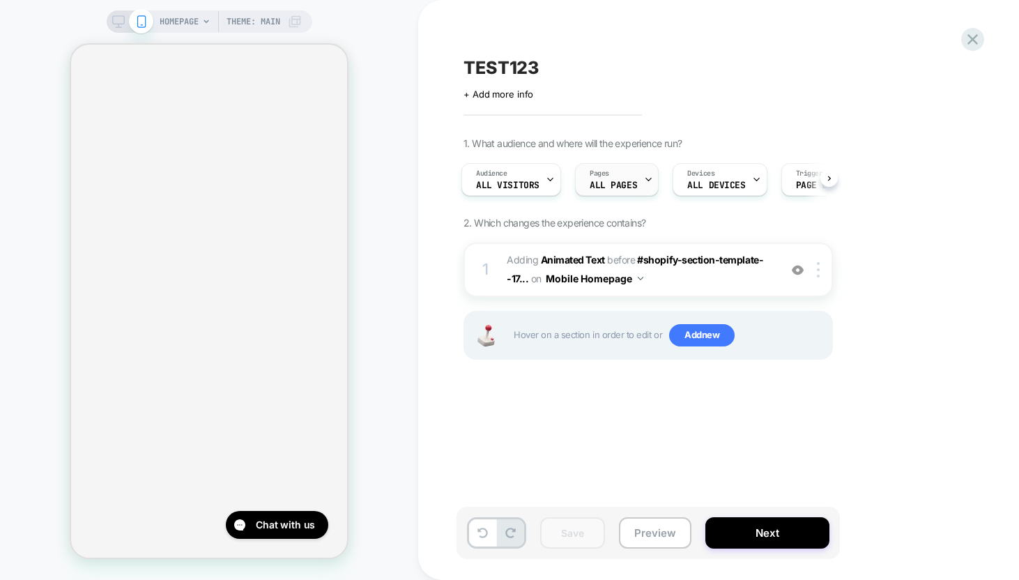
click at [633, 183] on span "ALL PAGES" at bounding box center [612, 185] width 47 height 10
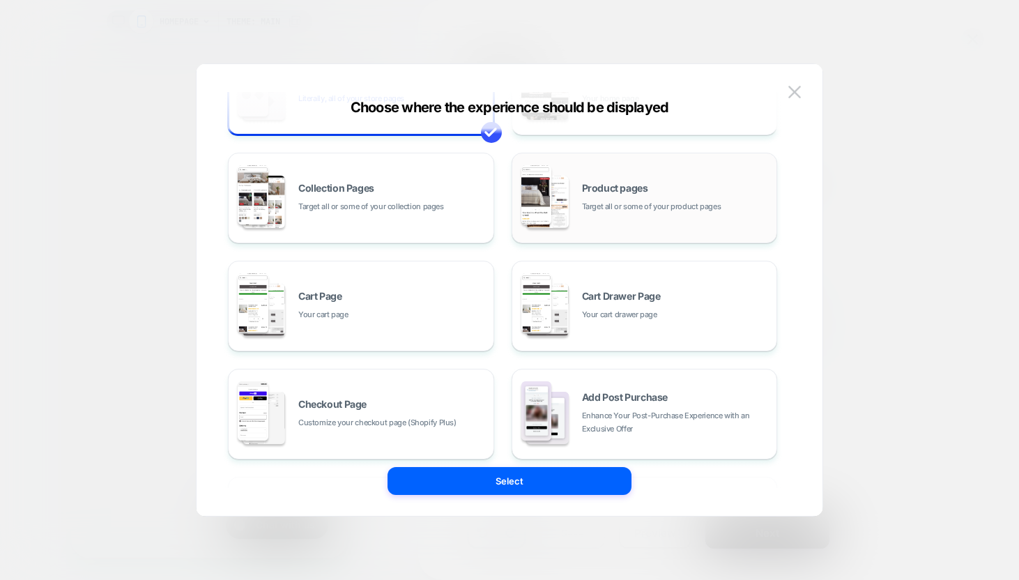
scroll to position [210, 0]
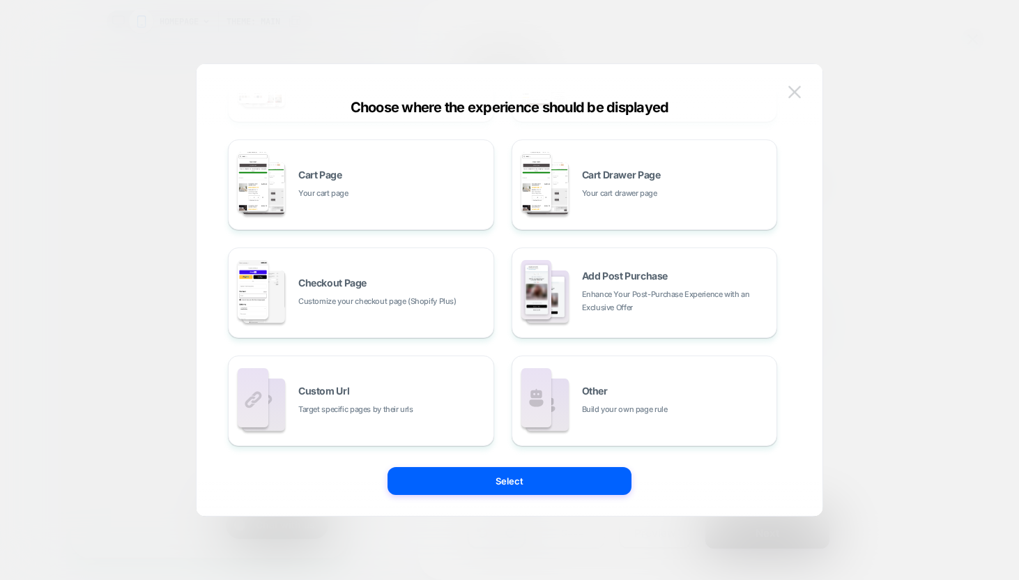
click at [801, 90] on button at bounding box center [794, 92] width 21 height 21
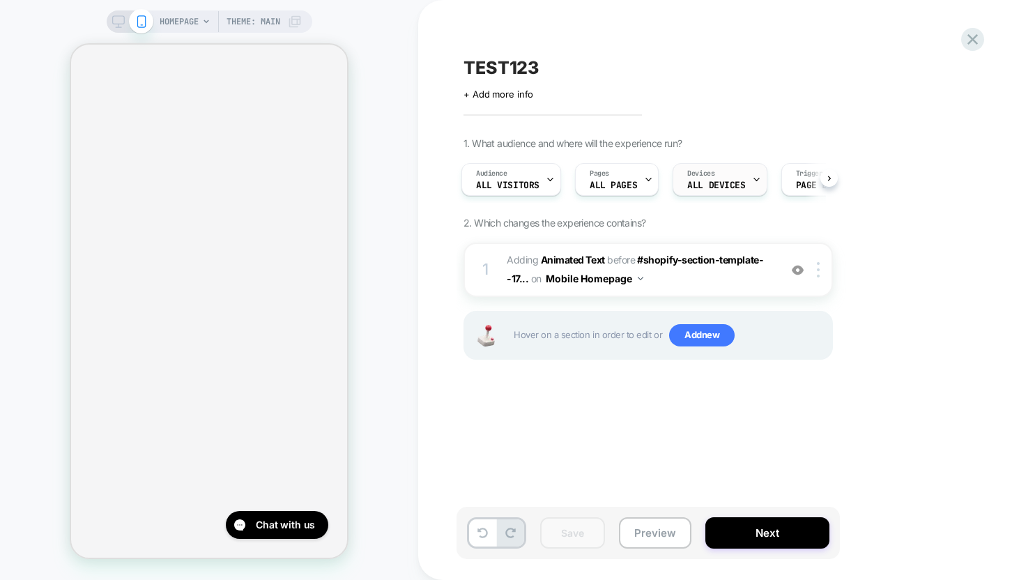
click at [756, 176] on div "Devices ALL DEVICES" at bounding box center [719, 179] width 94 height 33
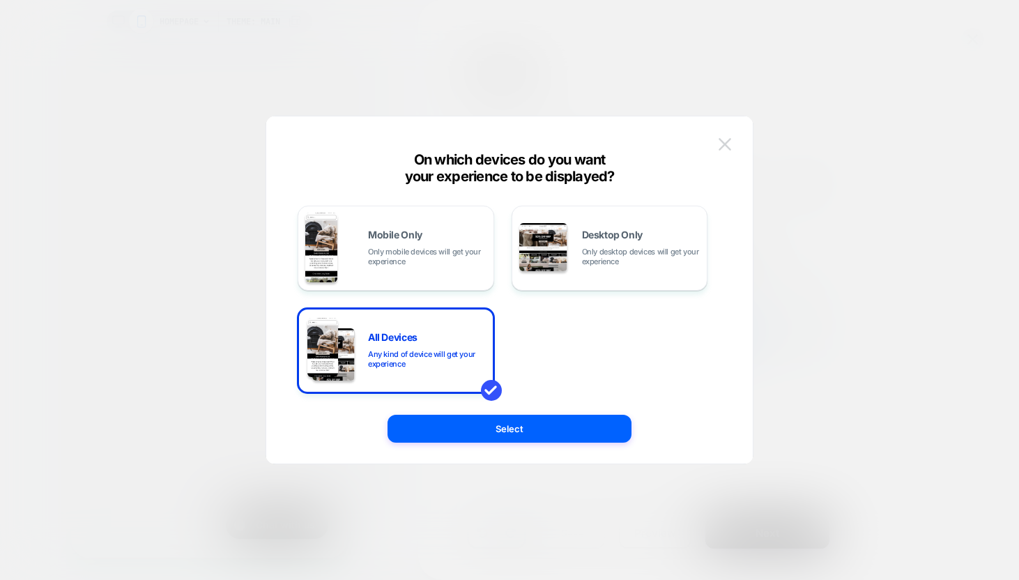
click at [722, 154] on button at bounding box center [724, 144] width 21 height 21
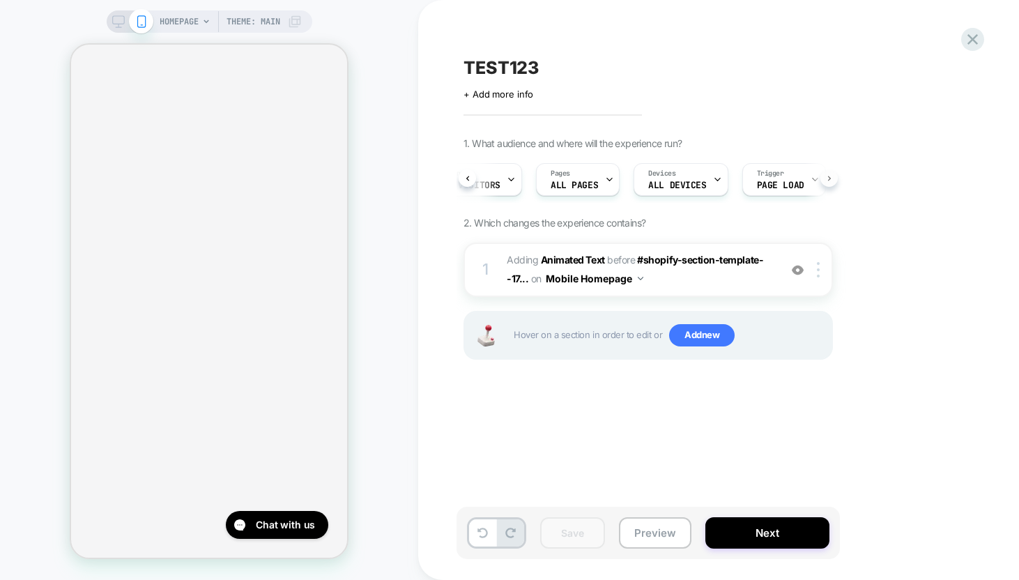
scroll to position [0, 75]
click at [826, 180] on div "Audience All Visitors Pages ALL PAGES Devices ALL DEVICES Trigger Page Load" at bounding box center [647, 179] width 369 height 47
click at [740, 185] on span "Page Load" at bounding box center [746, 185] width 47 height 10
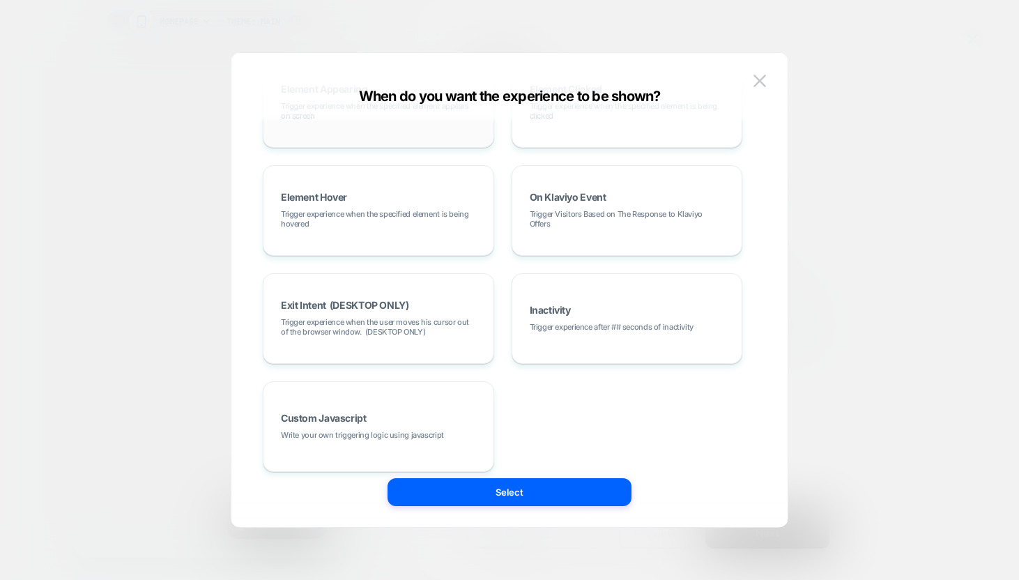
scroll to position [0, 0]
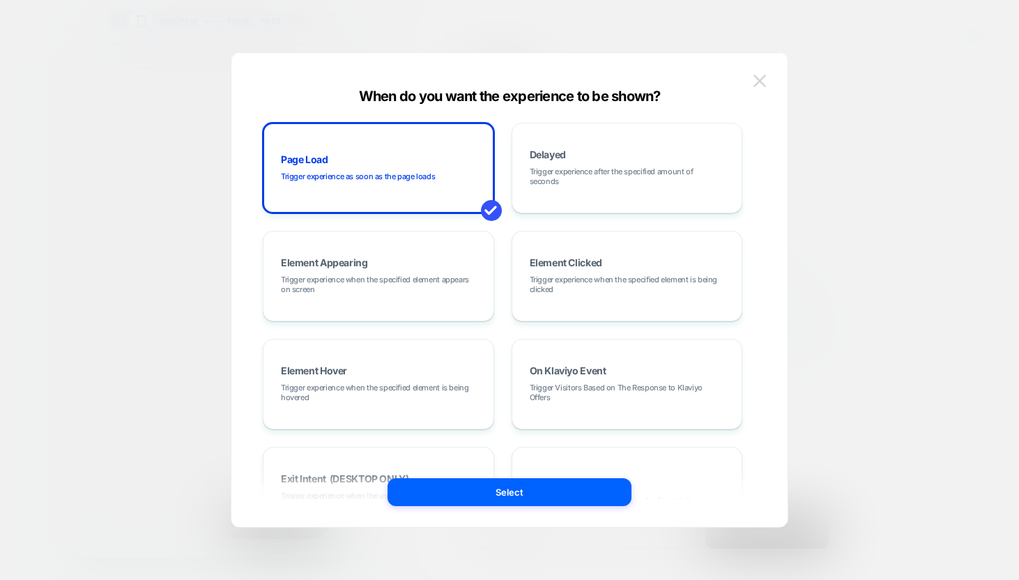
click at [759, 80] on img at bounding box center [759, 81] width 13 height 12
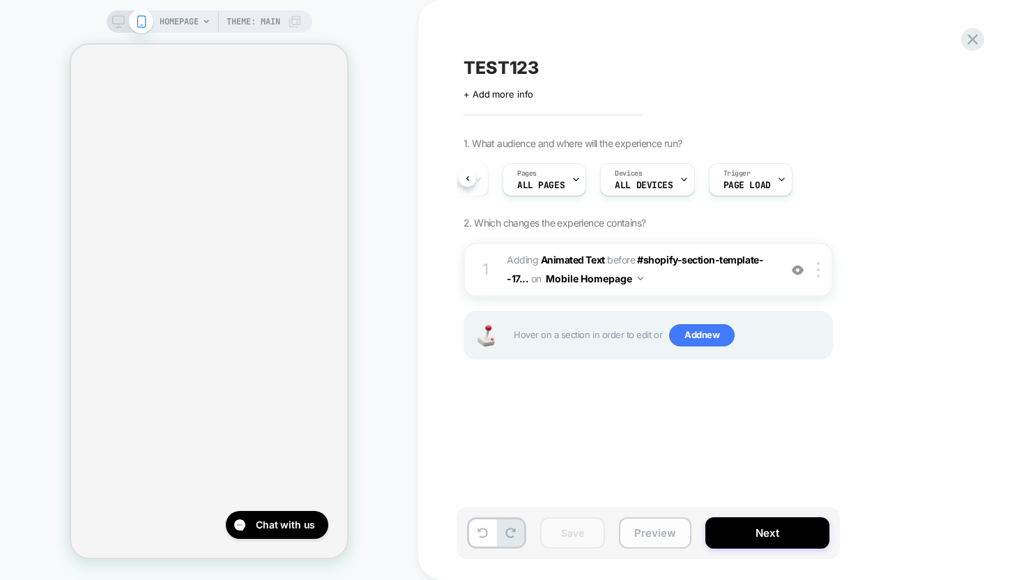
click at [679, 528] on button "Preview" at bounding box center [655, 532] width 72 height 31
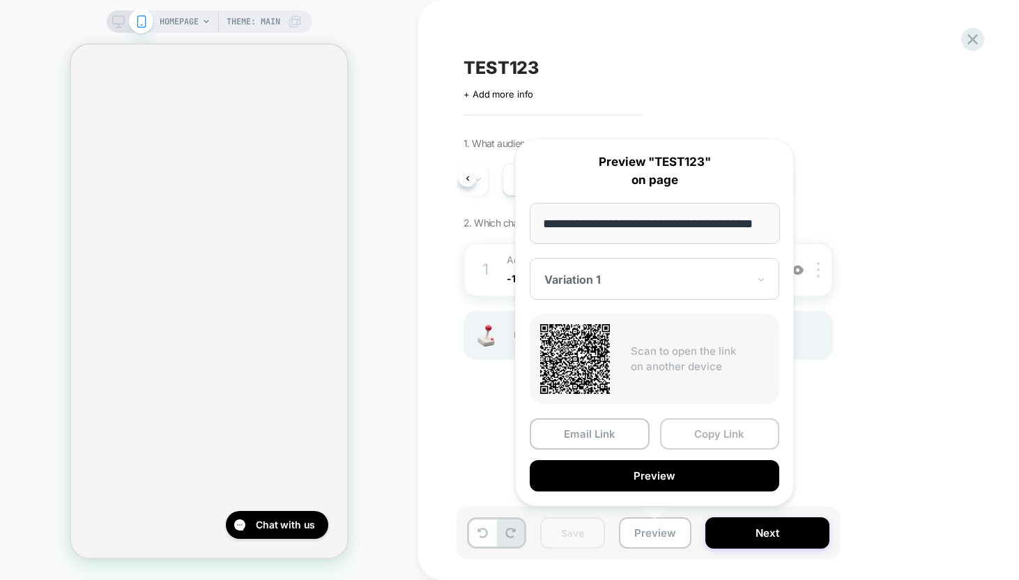
click at [702, 442] on button "Copy Link" at bounding box center [720, 433] width 120 height 31
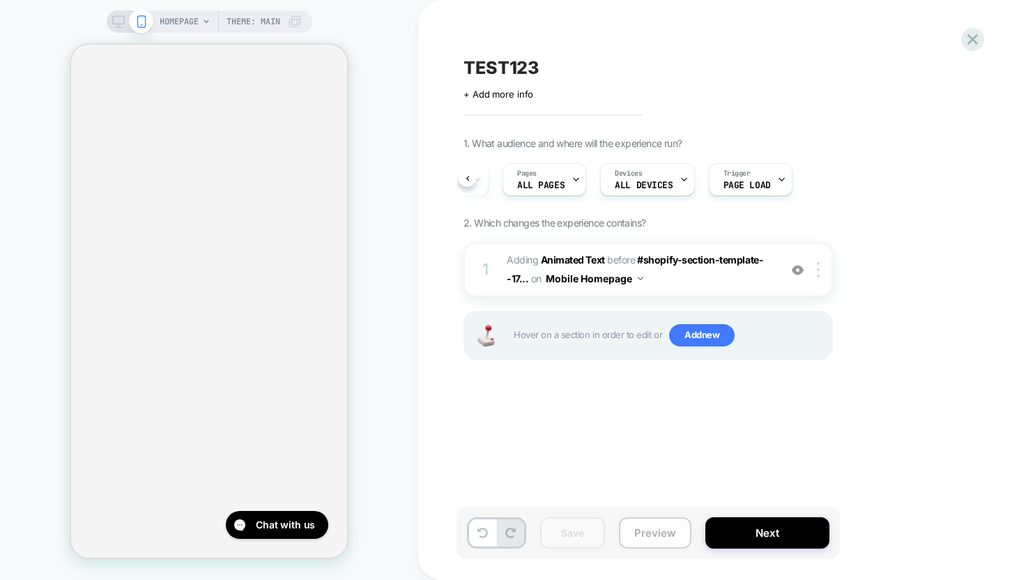
click at [655, 534] on button "Preview" at bounding box center [655, 532] width 72 height 31
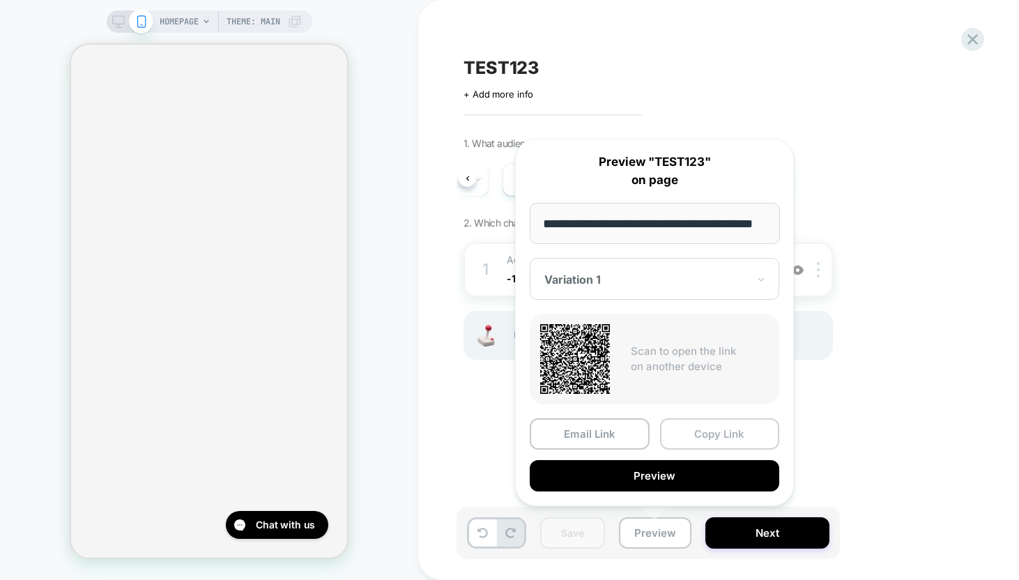
click at [705, 437] on button "Copy Link" at bounding box center [720, 433] width 120 height 31
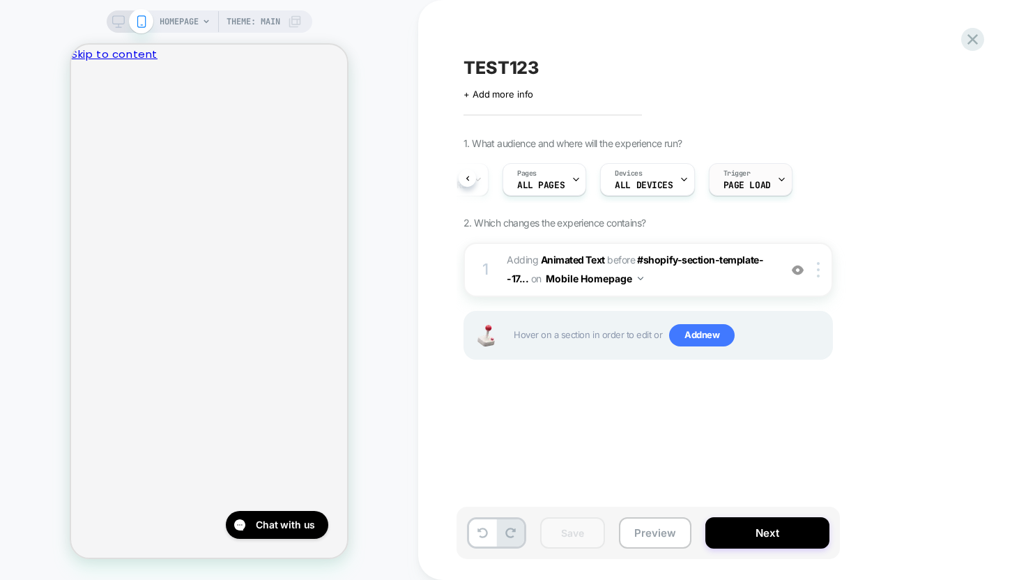
click at [725, 181] on span "Page Load" at bounding box center [746, 185] width 47 height 10
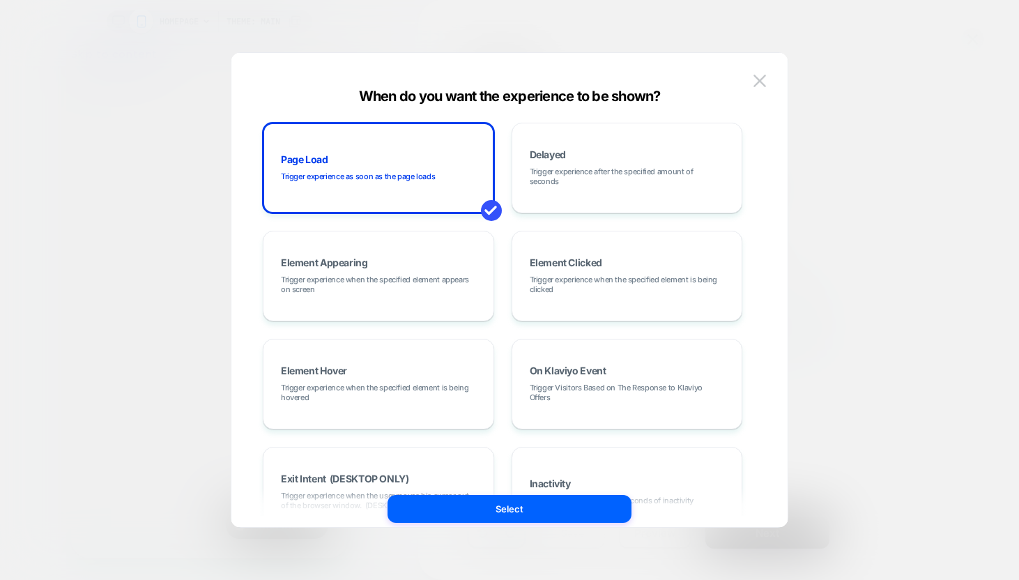
click at [865, 194] on div at bounding box center [509, 290] width 1019 height 580
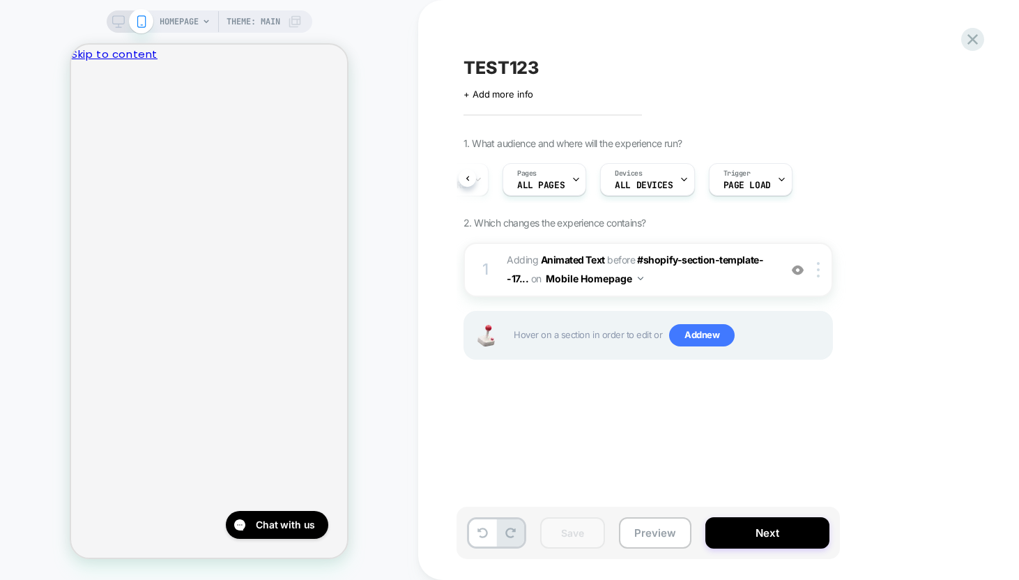
click at [584, 176] on div "Audience All Visitors Pages ALL PAGES Devices ALL DEVICES Trigger Page Load" at bounding box center [640, 179] width 369 height 47
click at [574, 176] on icon at bounding box center [575, 179] width 9 height 9
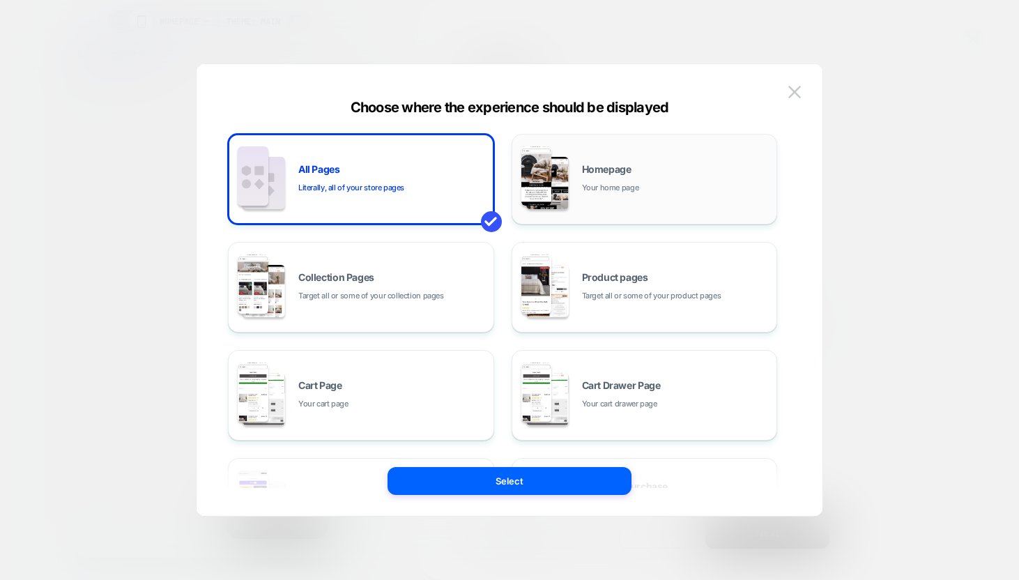
click at [614, 184] on span "Your home page" at bounding box center [610, 187] width 57 height 13
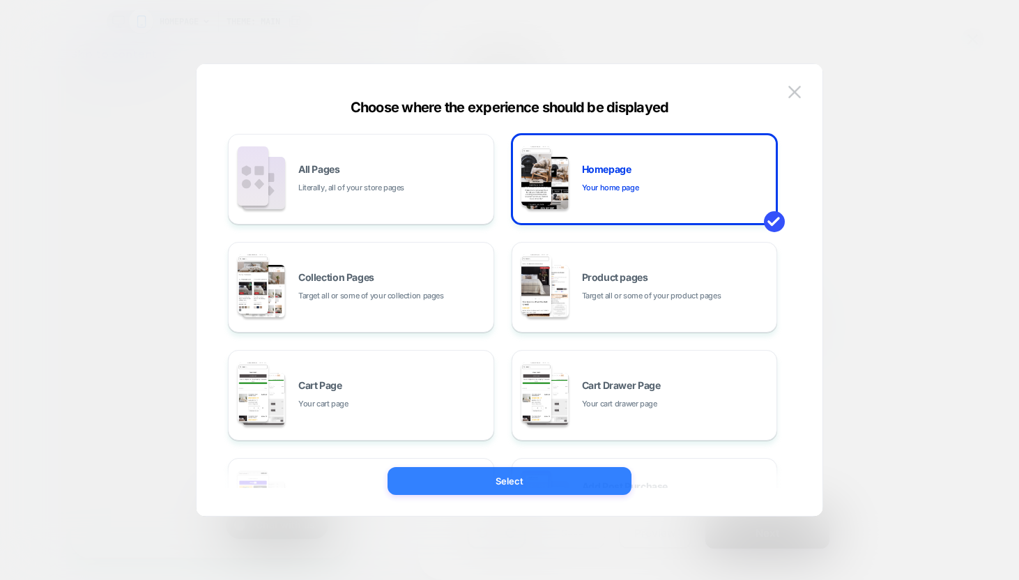
click at [497, 476] on button "Select" at bounding box center [509, 481] width 244 height 28
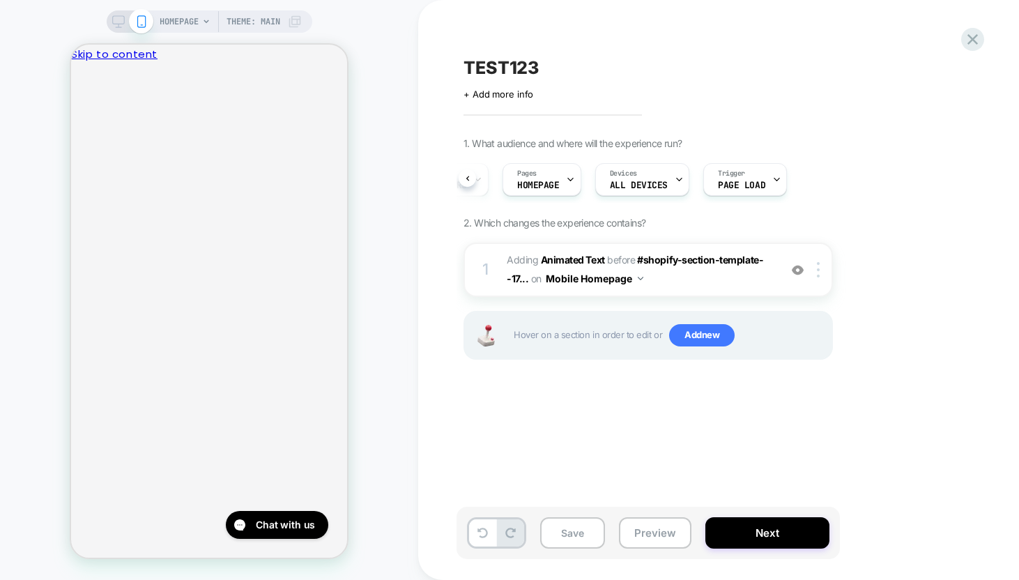
click at [710, 419] on div "TEST123 Click to edit experience details + Add more info 1. What audience and w…" at bounding box center [717, 290] width 523 height 552
click at [636, 278] on button "Mobile Homepage" at bounding box center [595, 278] width 98 height 20
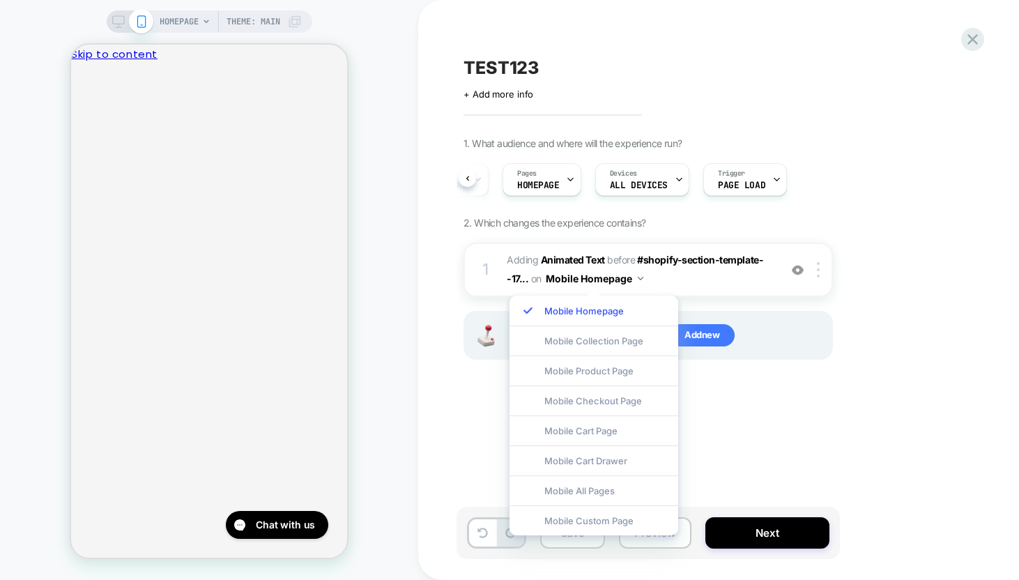
click at [797, 183] on div "Audience All Visitors Pages HOMEPAGE Devices ALL DEVICES Trigger Page Load" at bounding box center [640, 179] width 369 height 47
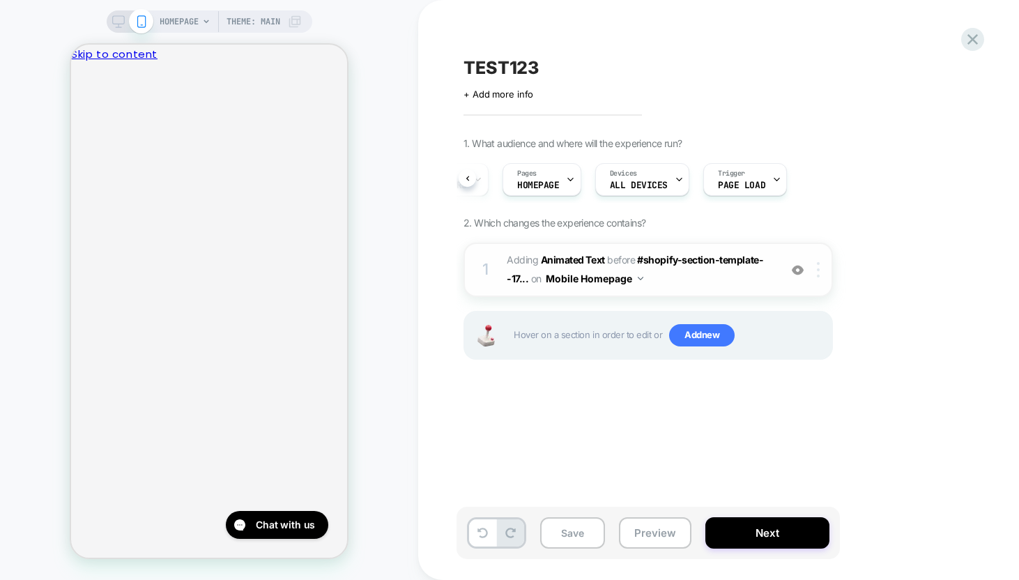
click at [817, 268] on img at bounding box center [818, 269] width 3 height 15
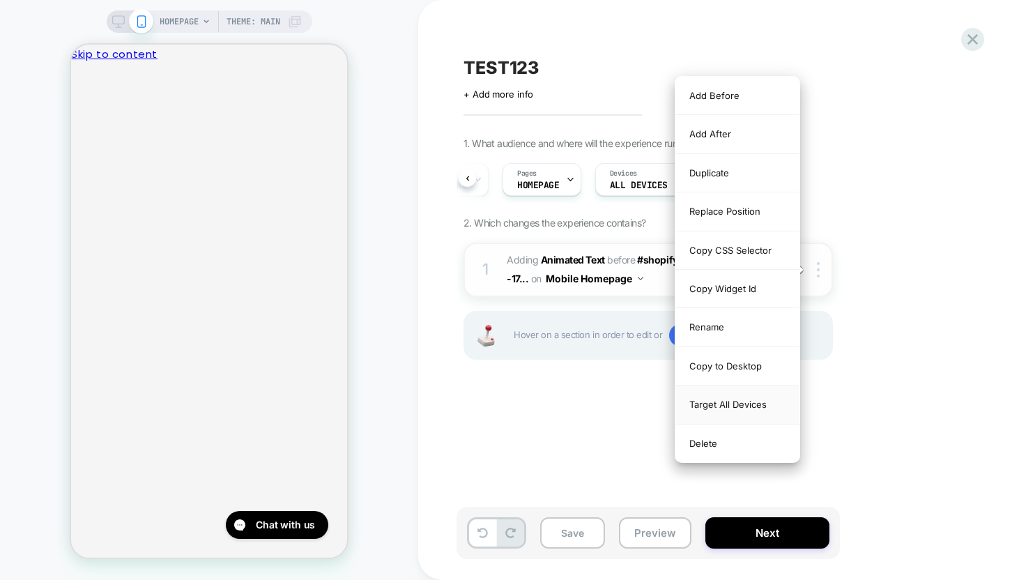
click at [734, 410] on div "Target All Devices" at bounding box center [737, 404] width 124 height 38
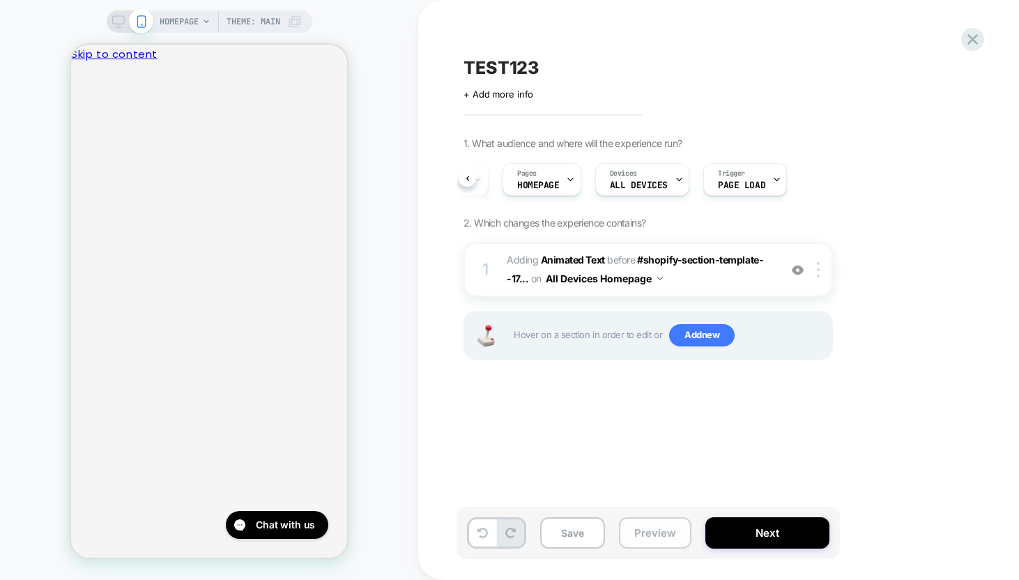
click at [657, 532] on button "Preview" at bounding box center [655, 532] width 72 height 31
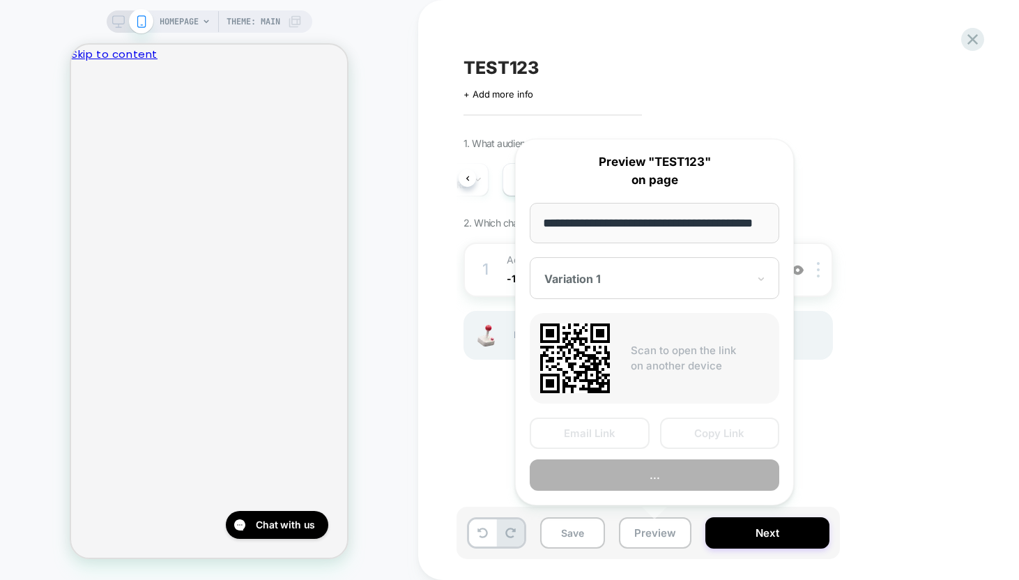
scroll to position [0, 34]
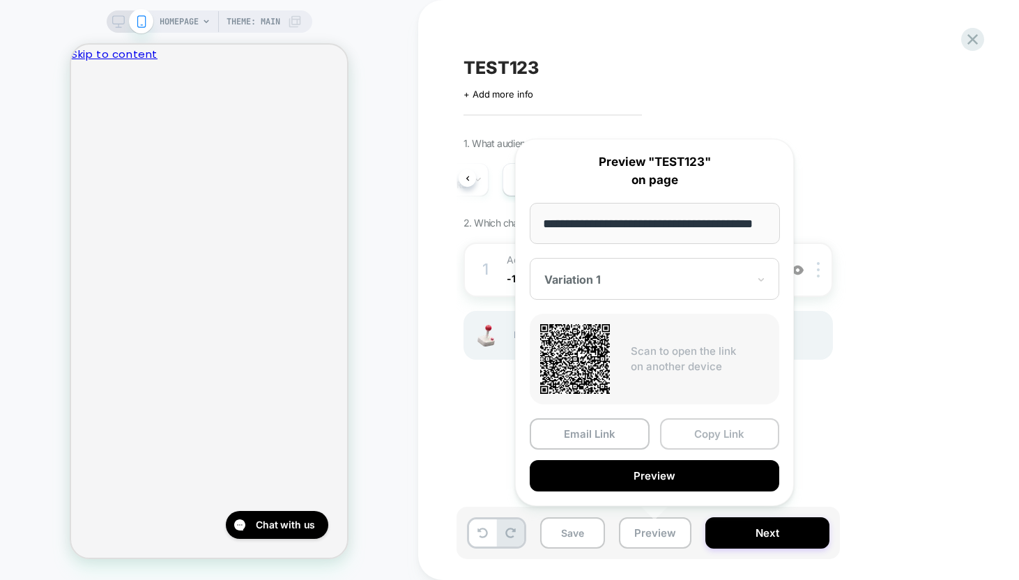
click at [700, 435] on button "Copy Link" at bounding box center [720, 433] width 120 height 31
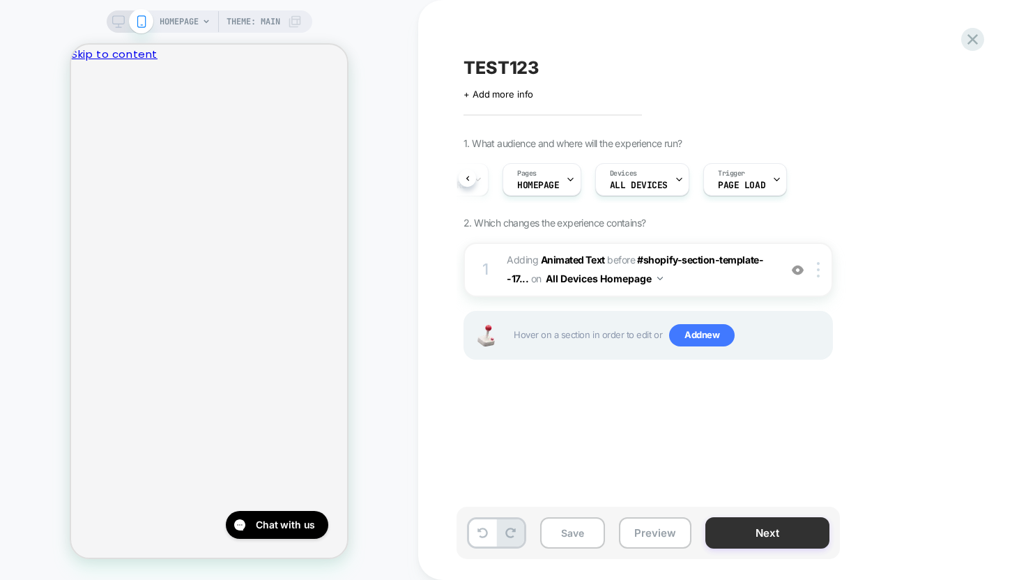
click at [765, 532] on button "Next" at bounding box center [767, 532] width 124 height 31
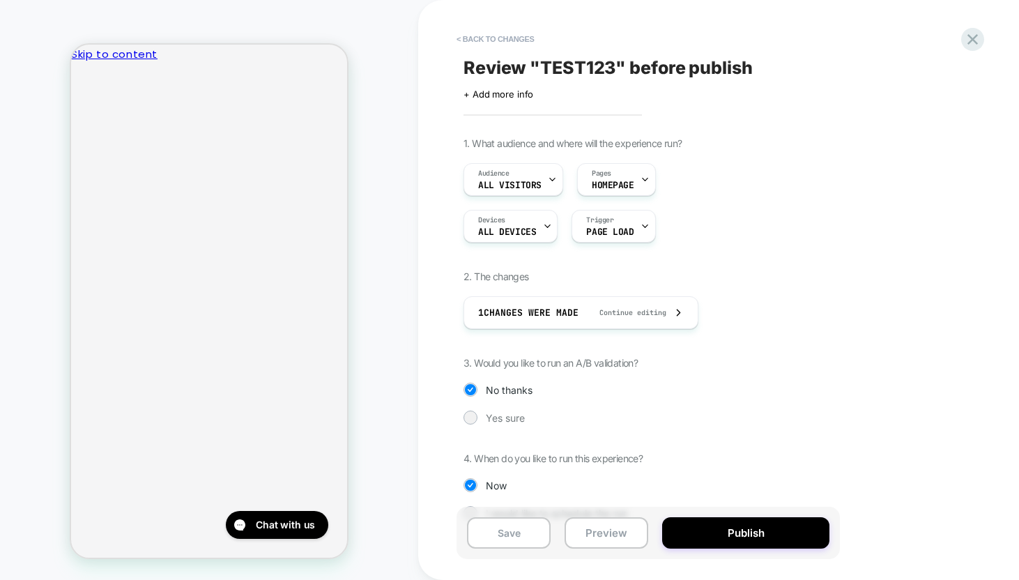
scroll to position [13, 0]
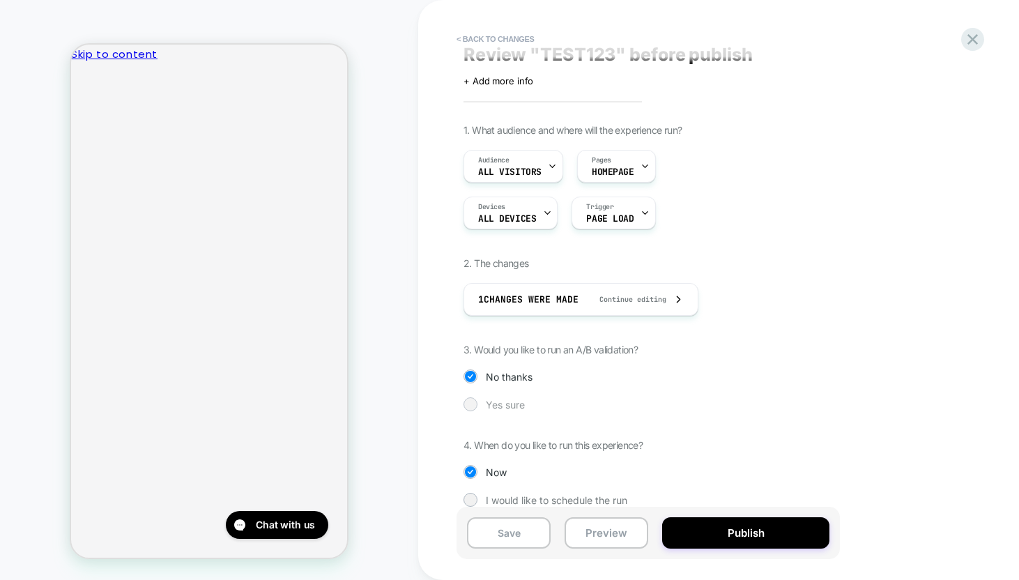
click at [471, 402] on div at bounding box center [470, 404] width 10 height 10
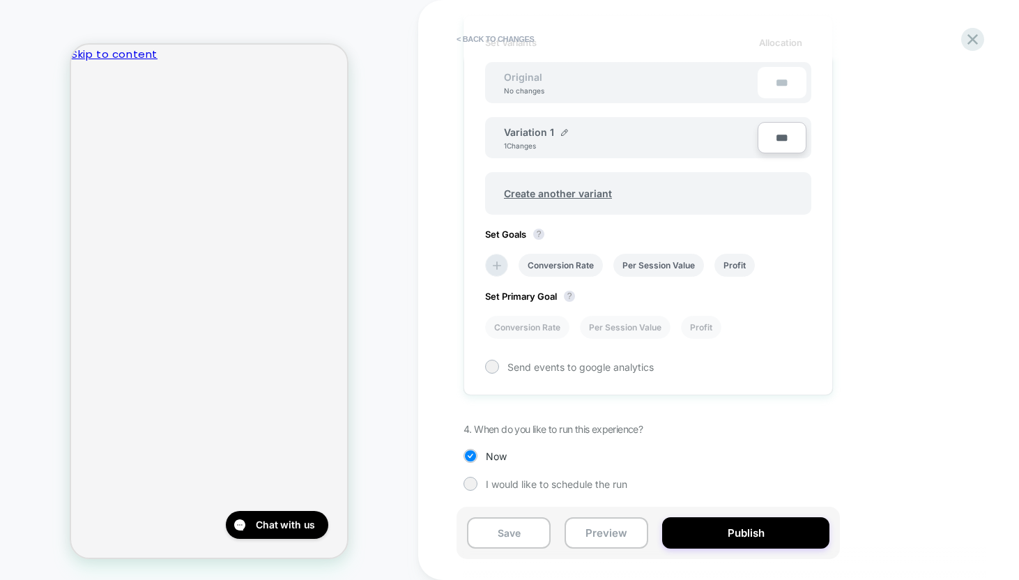
scroll to position [419, 0]
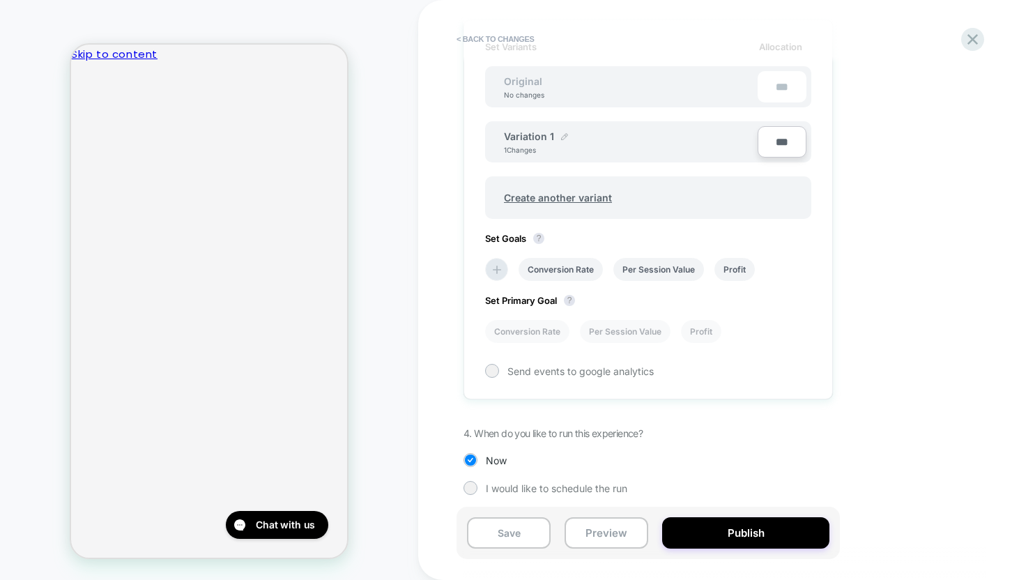
click at [562, 135] on img at bounding box center [564, 136] width 7 height 7
click at [555, 143] on input "**********" at bounding box center [554, 143] width 101 height 27
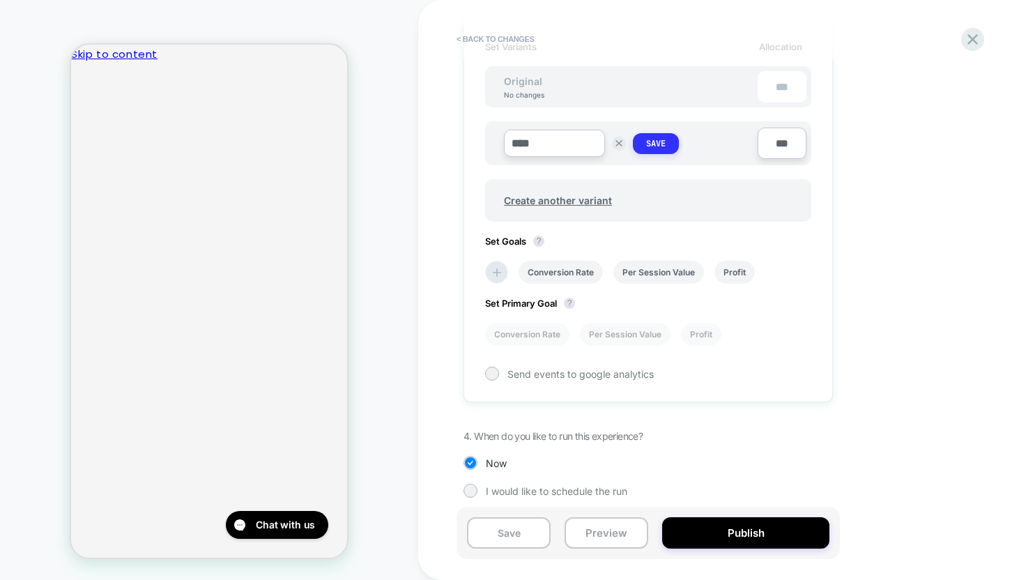
type input "****"
click at [668, 137] on button "Save" at bounding box center [656, 143] width 46 height 21
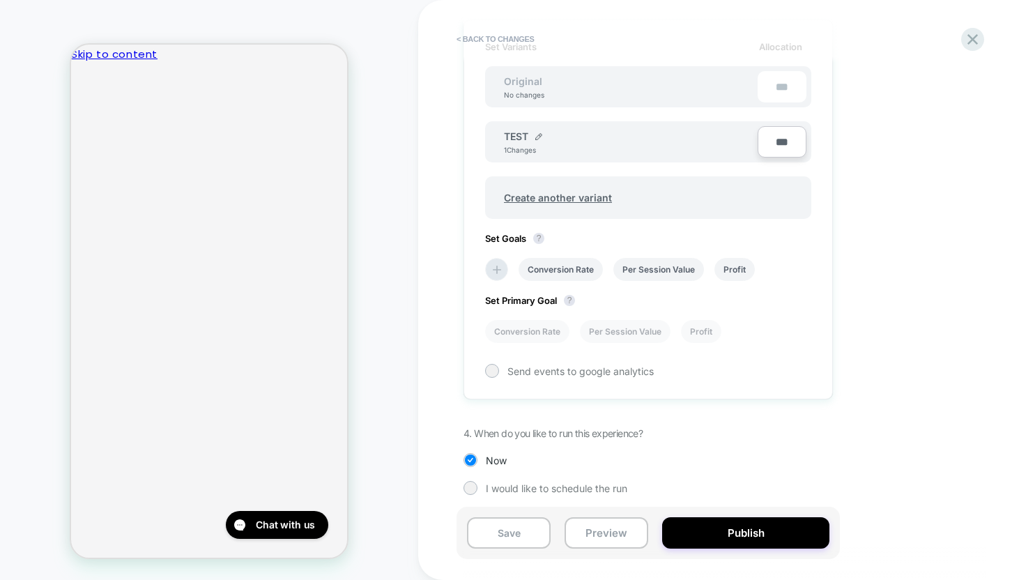
scroll to position [424, 0]
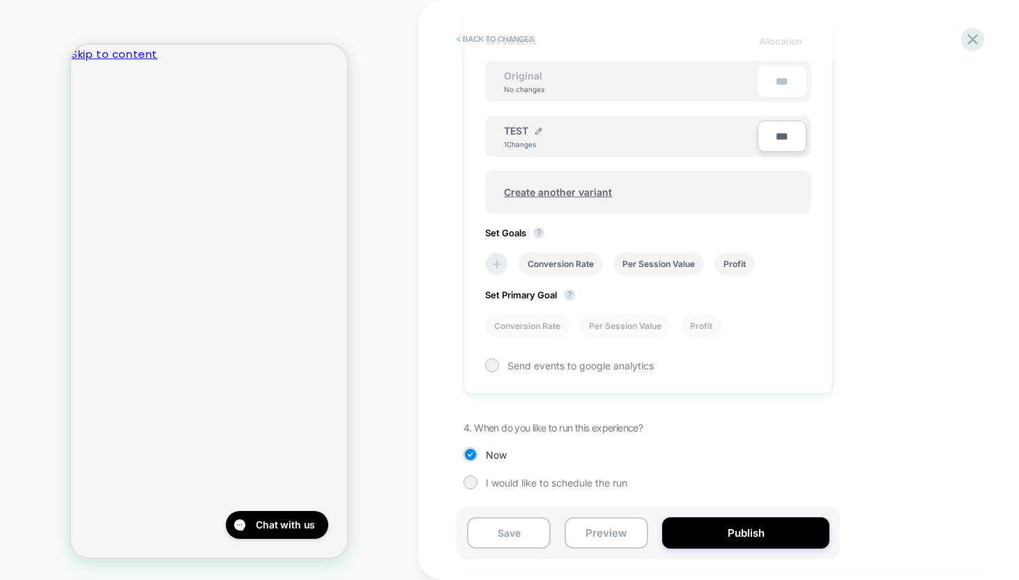
click at [495, 263] on icon at bounding box center [497, 264] width 14 height 14
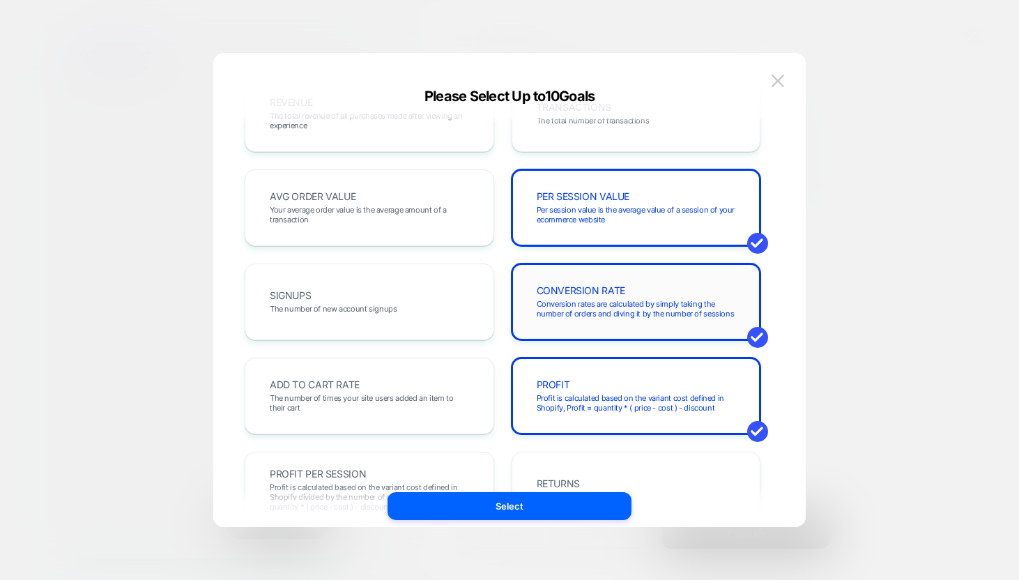
scroll to position [0, 0]
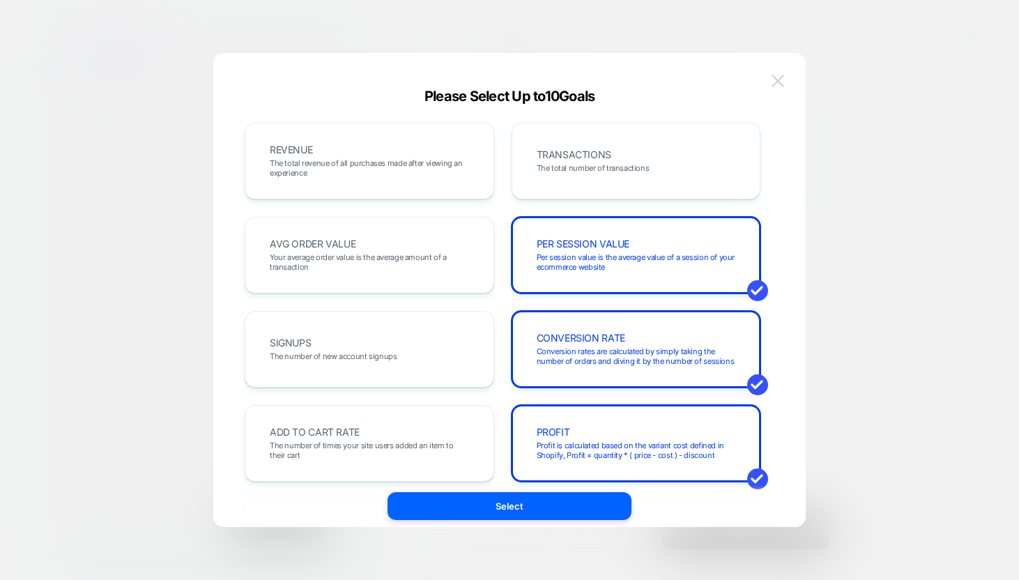
click at [781, 79] on img at bounding box center [777, 81] width 13 height 12
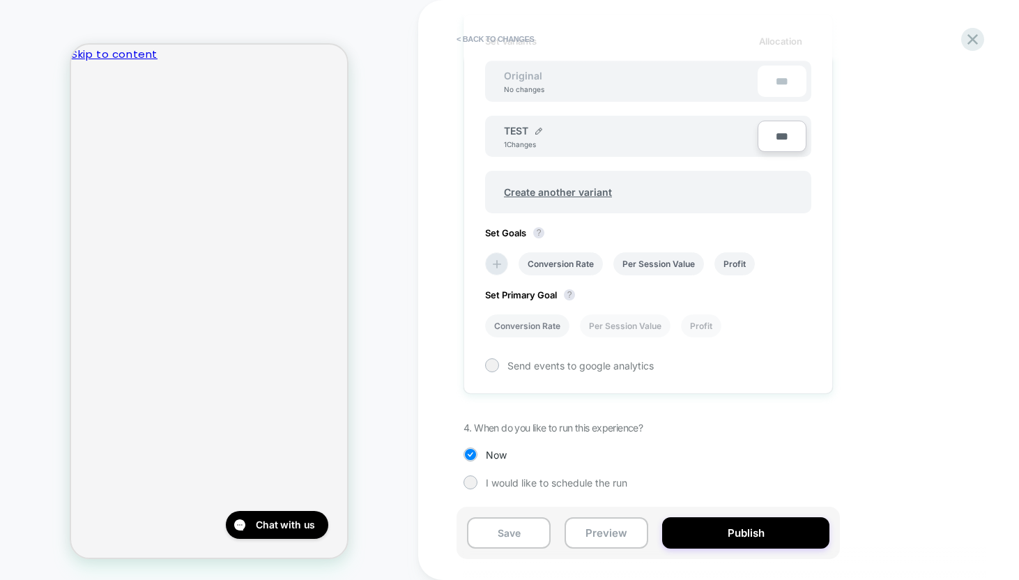
click at [521, 322] on li "Conversion Rate" at bounding box center [527, 325] width 84 height 23
click at [494, 364] on div at bounding box center [491, 365] width 10 height 10
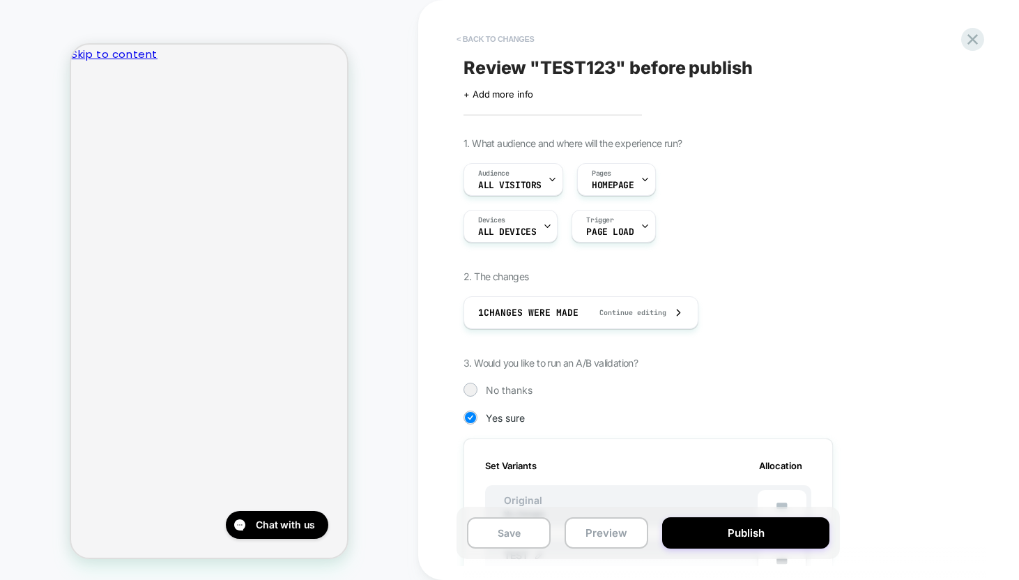
click at [501, 34] on button "< Back to changes" at bounding box center [495, 39] width 92 height 22
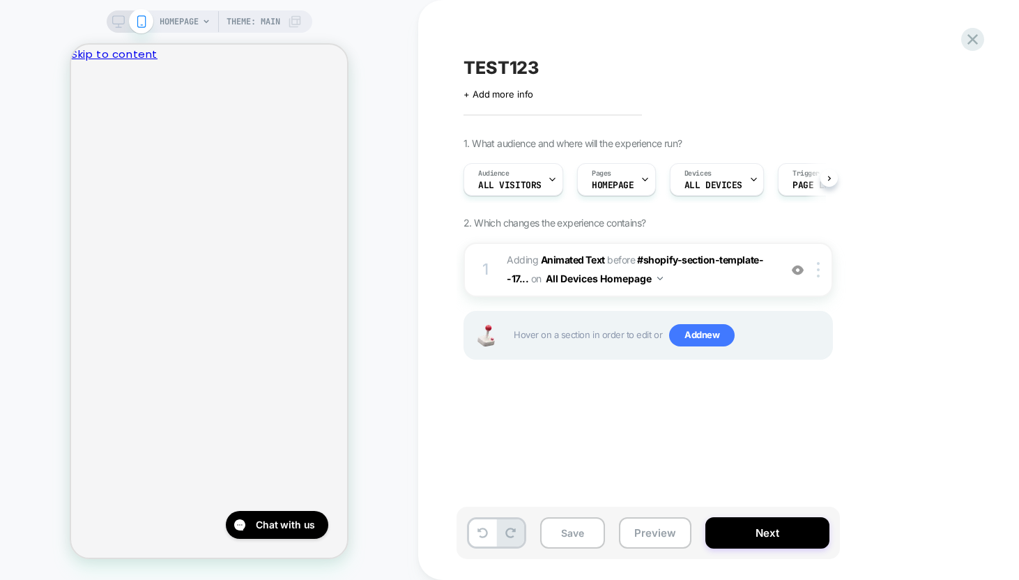
scroll to position [0, 1]
click at [977, 33] on icon at bounding box center [972, 39] width 19 height 19
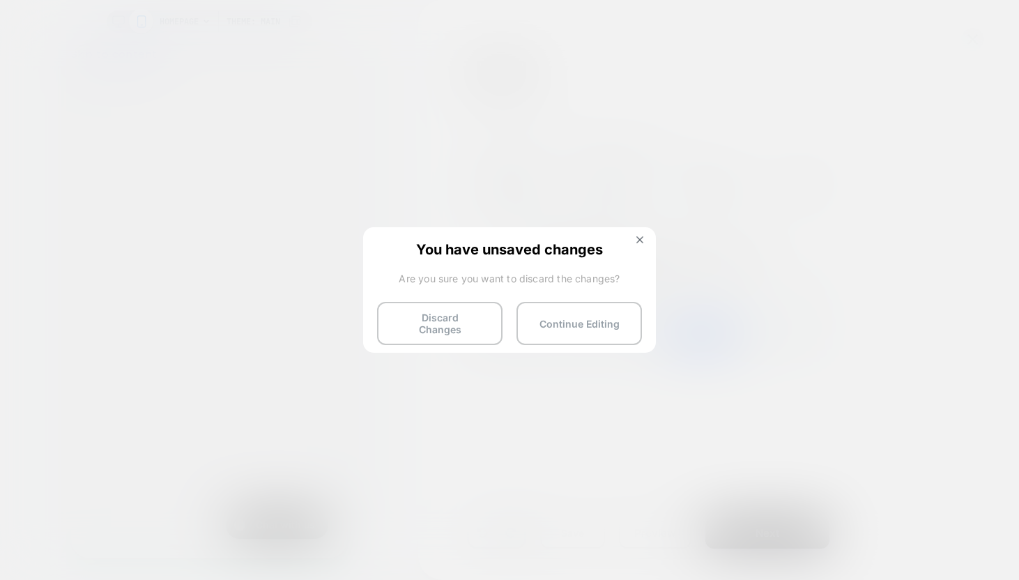
drag, startPoint x: 422, startPoint y: 307, endPoint x: 418, endPoint y: 318, distance: 11.7
click at [422, 308] on button "Discard Changes" at bounding box center [439, 323] width 125 height 43
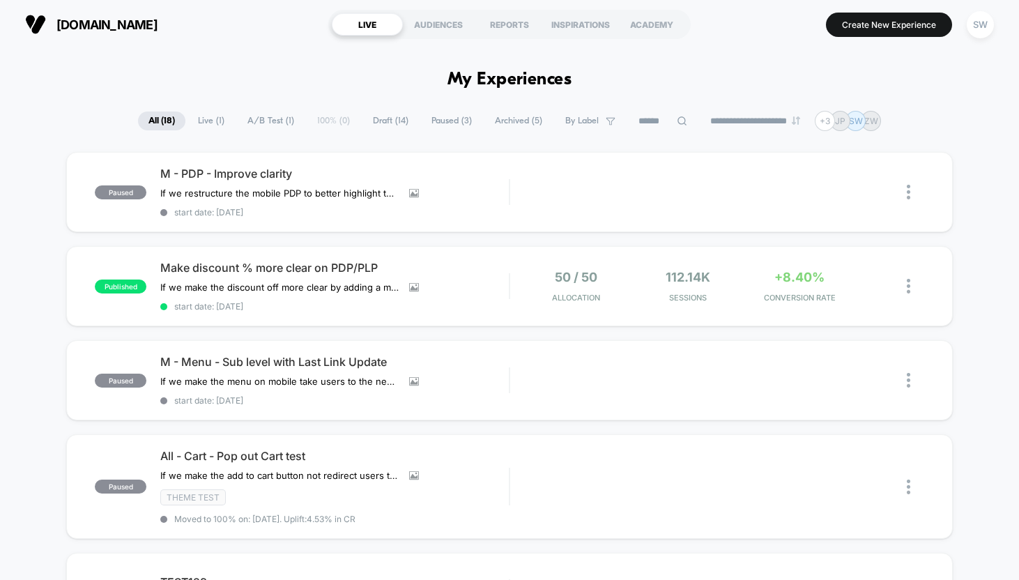
click at [391, 116] on span "Draft ( 14 )" at bounding box center [390, 120] width 56 height 19
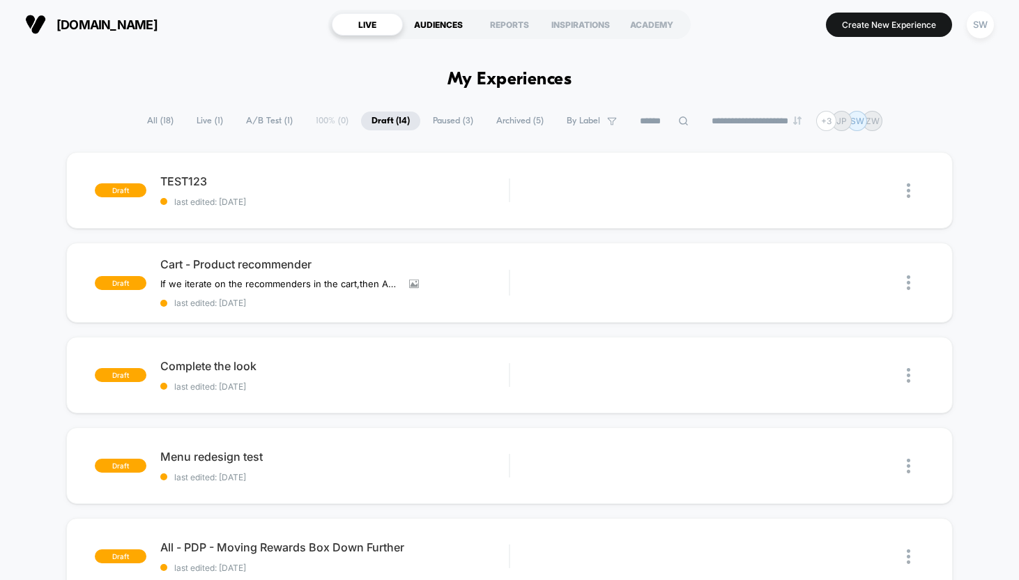
click at [440, 21] on div "AUDIENCES" at bounding box center [438, 24] width 71 height 22
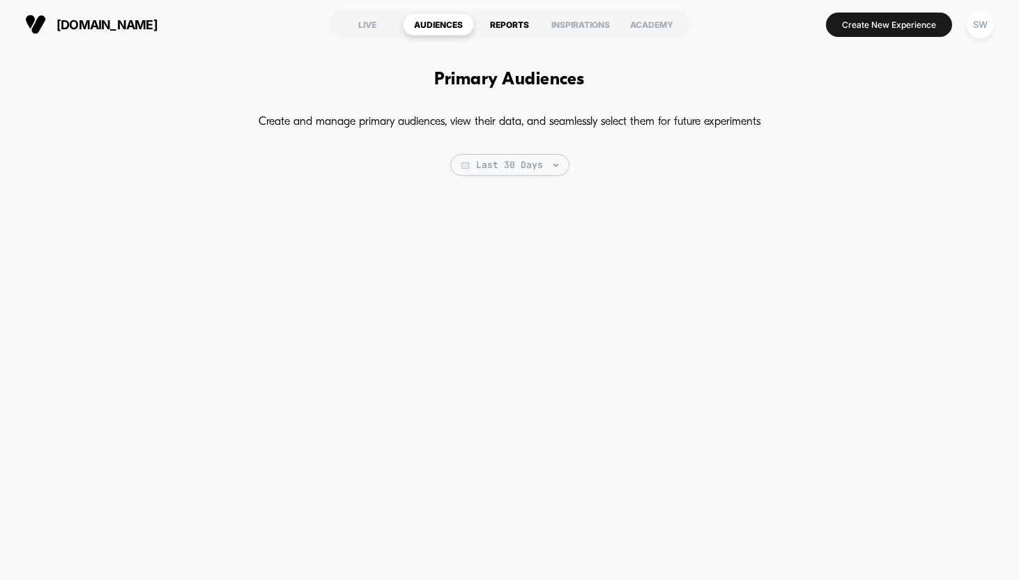
click at [503, 24] on div "REPORTS" at bounding box center [509, 24] width 71 height 22
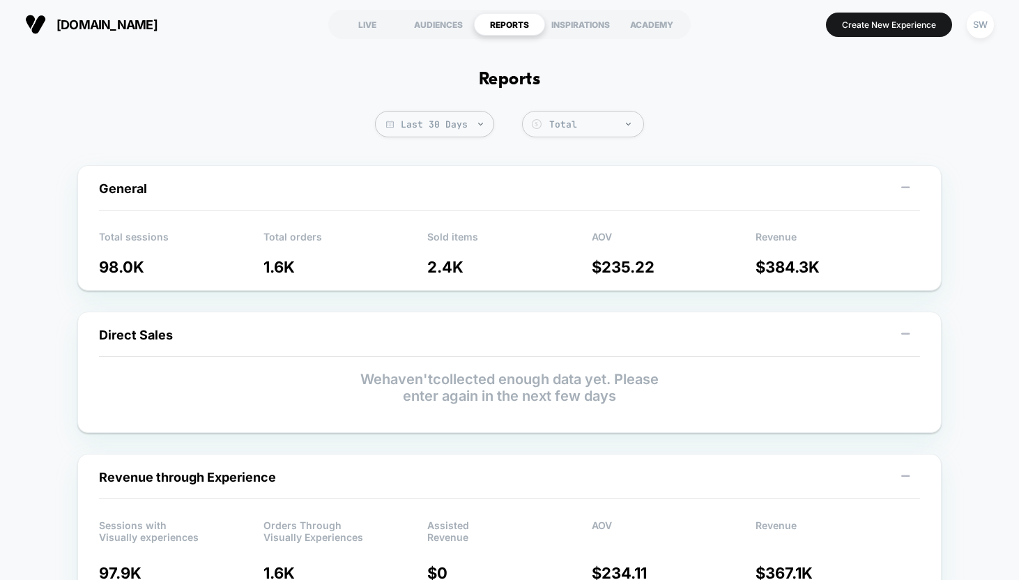
click at [79, 15] on button "[DOMAIN_NAME]" at bounding box center [91, 24] width 141 height 22
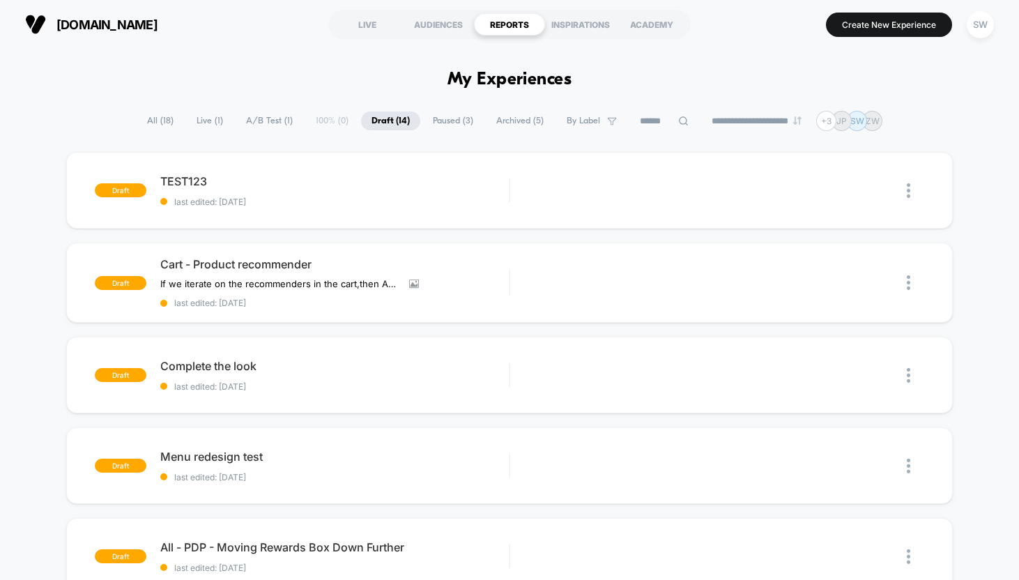
click at [196, 121] on span "Live ( 1 )" at bounding box center [209, 120] width 47 height 19
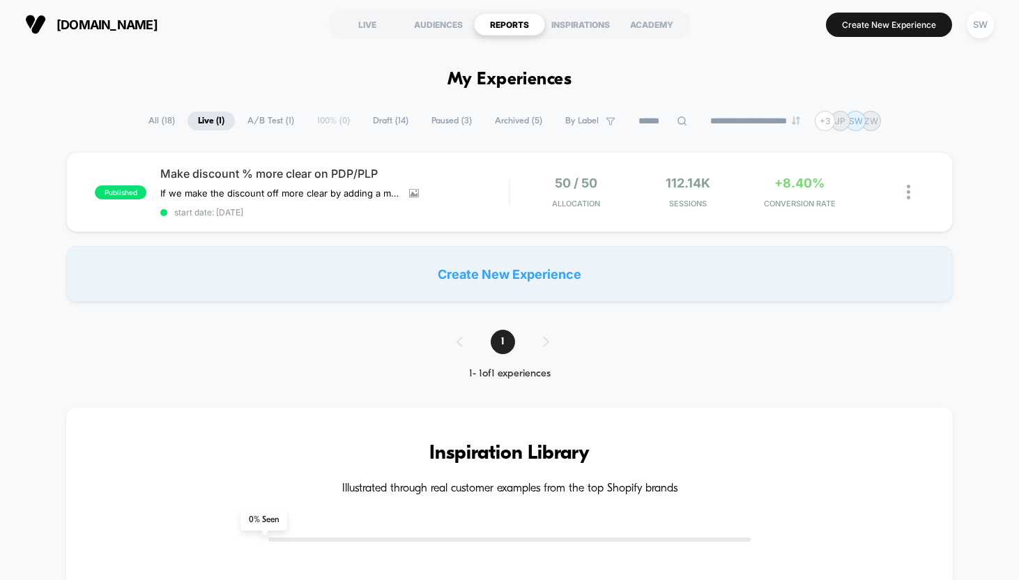
click at [144, 120] on span "All ( 18 )" at bounding box center [161, 120] width 47 height 19
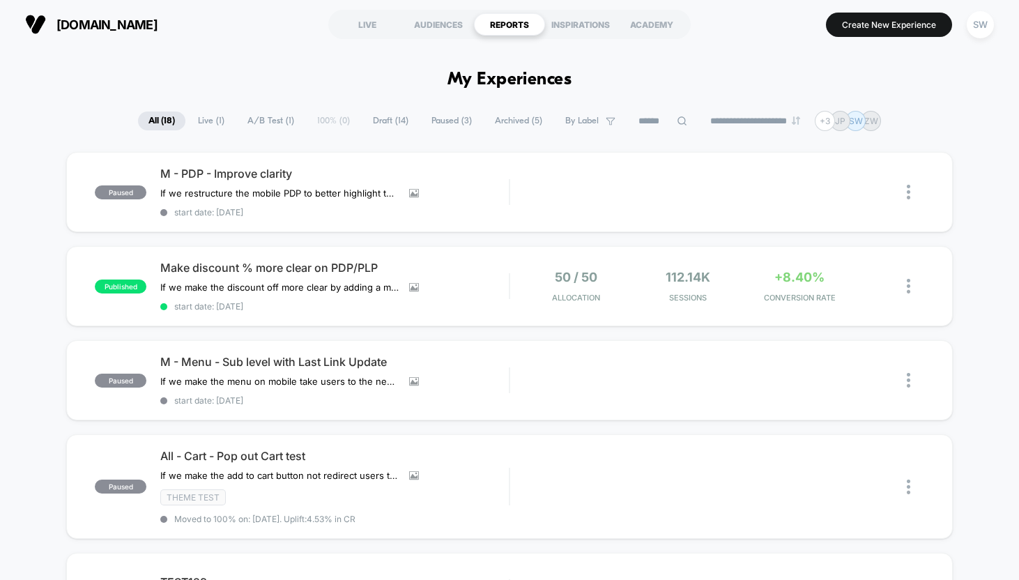
click at [240, 124] on span "A/B Test ( 1 )" at bounding box center [271, 120] width 68 height 19
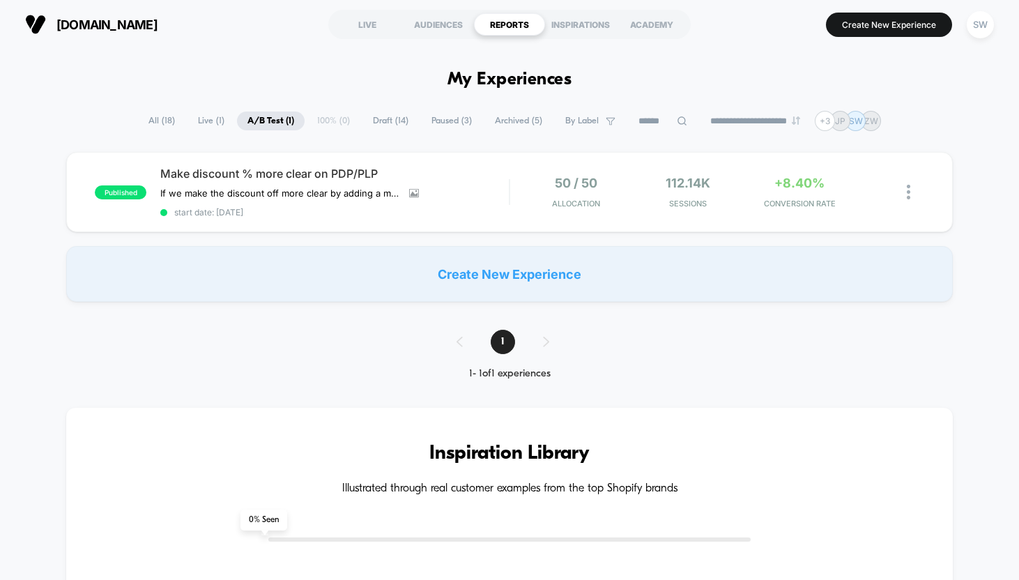
click at [203, 122] on span "Live ( 1 )" at bounding box center [210, 120] width 47 height 19
click at [247, 121] on span "A/B Test ( 1 )" at bounding box center [271, 120] width 68 height 19
click at [201, 117] on span "Live ( 1 )" at bounding box center [210, 120] width 47 height 19
click at [265, 121] on span "A/B Test ( 1 )" at bounding box center [271, 120] width 68 height 19
click at [203, 120] on span "Live ( 1 )" at bounding box center [210, 120] width 47 height 19
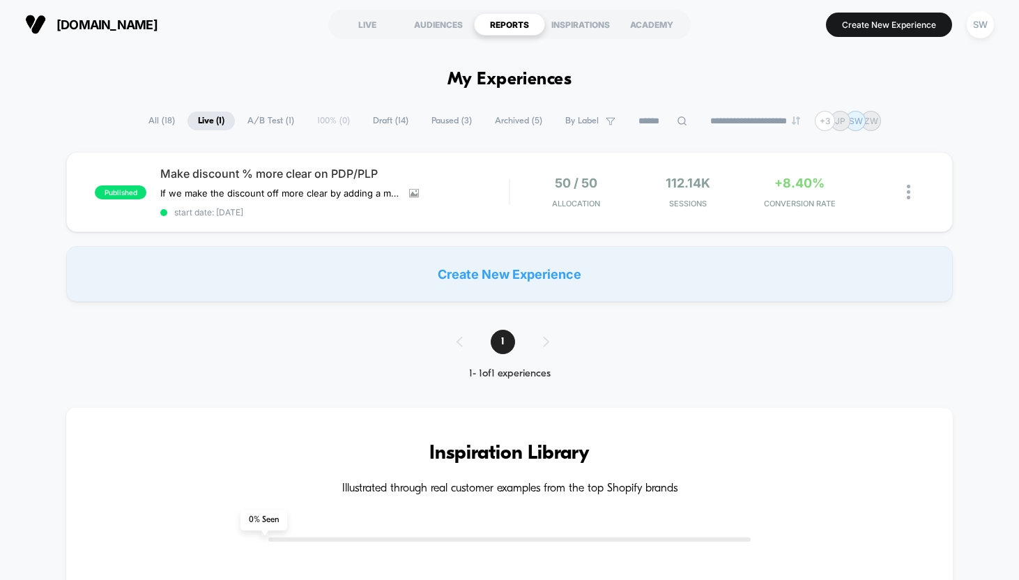
click at [260, 121] on span "A/B Test ( 1 )" at bounding box center [271, 120] width 68 height 19
click at [206, 120] on span "Live ( 1 )" at bounding box center [210, 120] width 47 height 19
click at [317, 117] on div "**********" at bounding box center [509, 121] width 743 height 20
click at [436, 33] on div "AUDIENCES" at bounding box center [438, 24] width 71 height 22
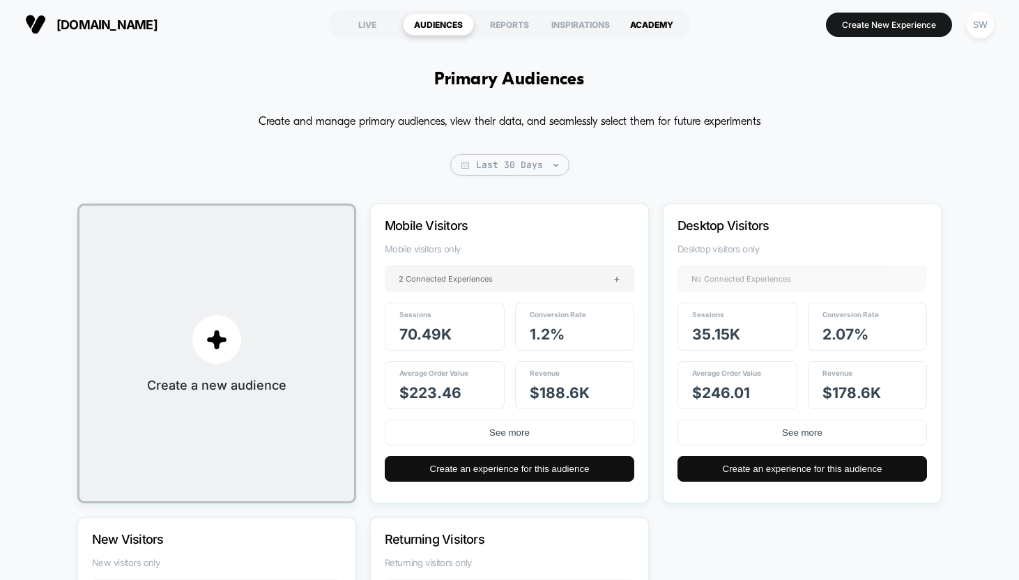
click at [647, 18] on div "ACADEMY" at bounding box center [651, 24] width 71 height 22
click at [553, 121] on p "Create and manage primary audiences, view their data, and seamlessly select the…" at bounding box center [509, 122] width 502 height 22
